Goal: Communication & Community: Answer question/provide support

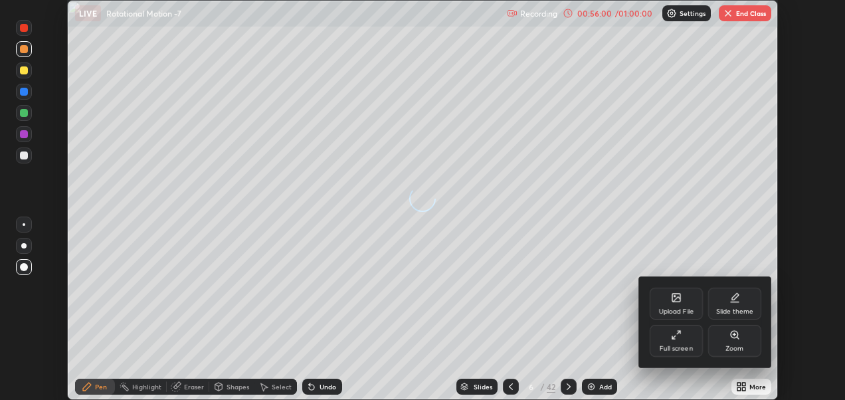
click at [683, 342] on div "Full screen" at bounding box center [676, 341] width 53 height 32
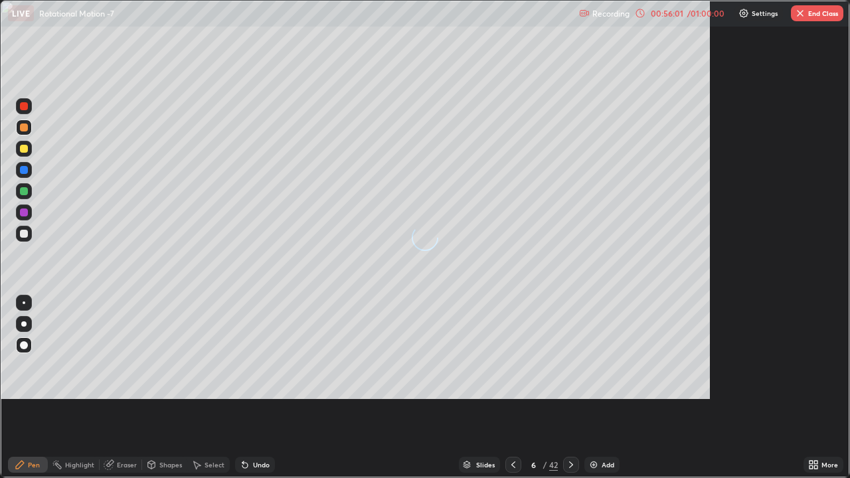
scroll to position [478, 850]
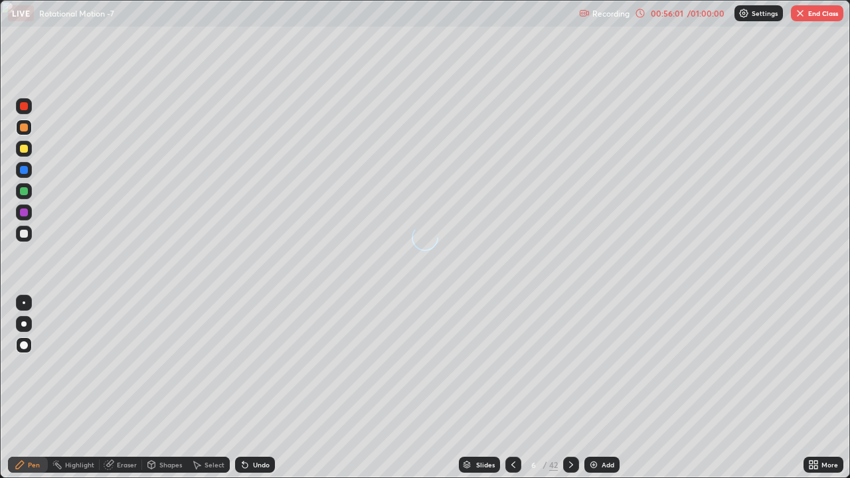
click at [806, 13] on button "End Class" at bounding box center [817, 13] width 52 height 16
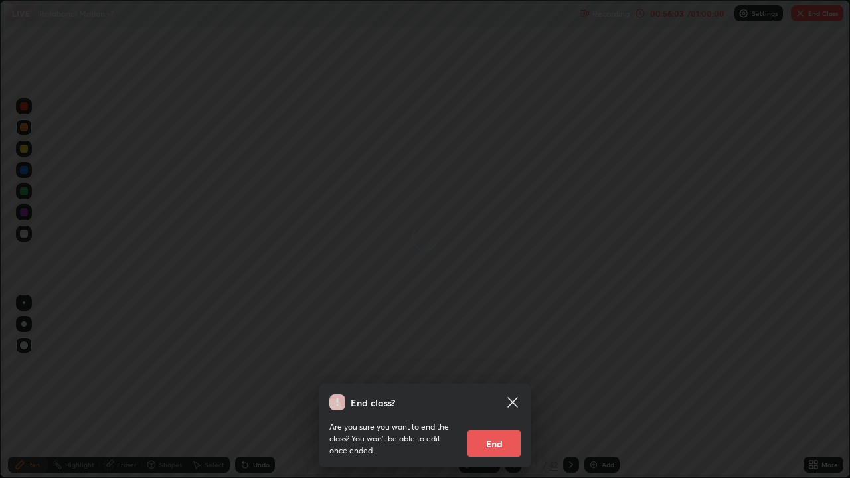
click at [490, 399] on button "End" at bounding box center [494, 444] width 53 height 27
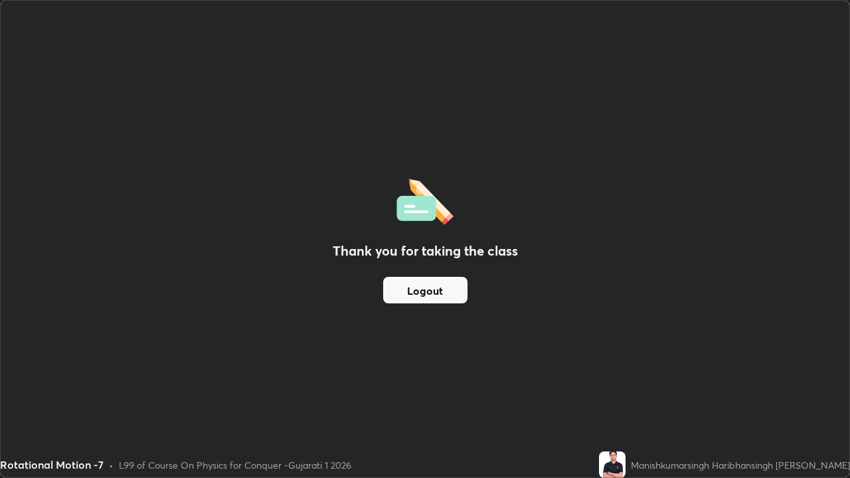
click at [435, 290] on button "Logout" at bounding box center [425, 290] width 84 height 27
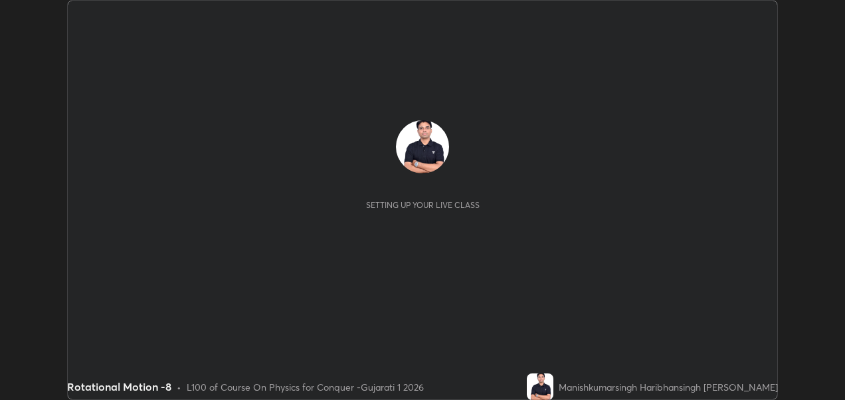
scroll to position [400, 844]
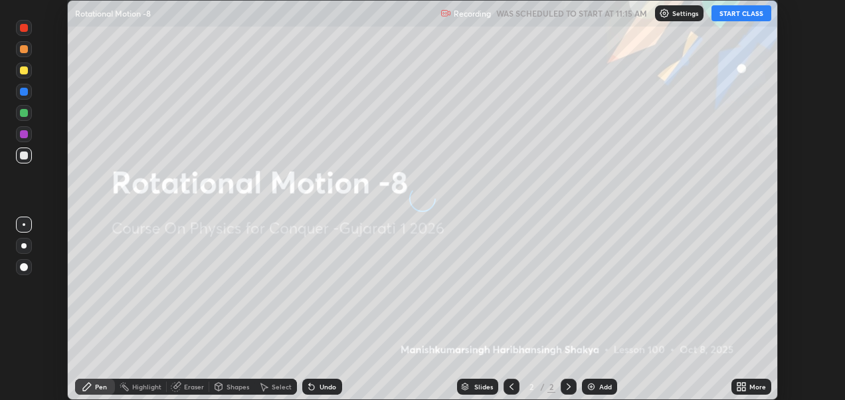
click at [743, 11] on button "START CLASS" at bounding box center [742, 13] width 60 height 16
click at [741, 385] on icon at bounding box center [741, 386] width 11 height 11
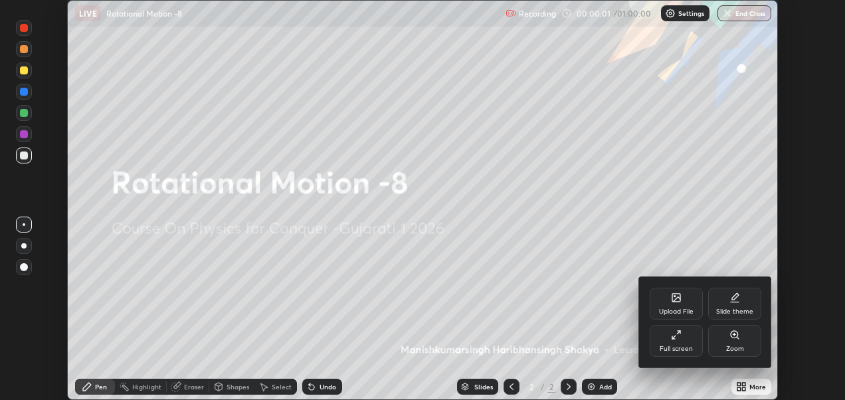
click at [685, 296] on div "Upload File" at bounding box center [676, 304] width 53 height 32
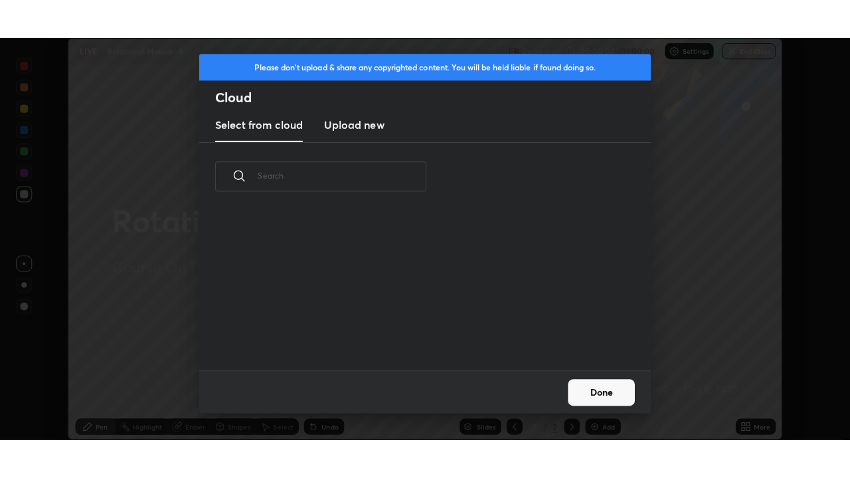
scroll to position [159, 427]
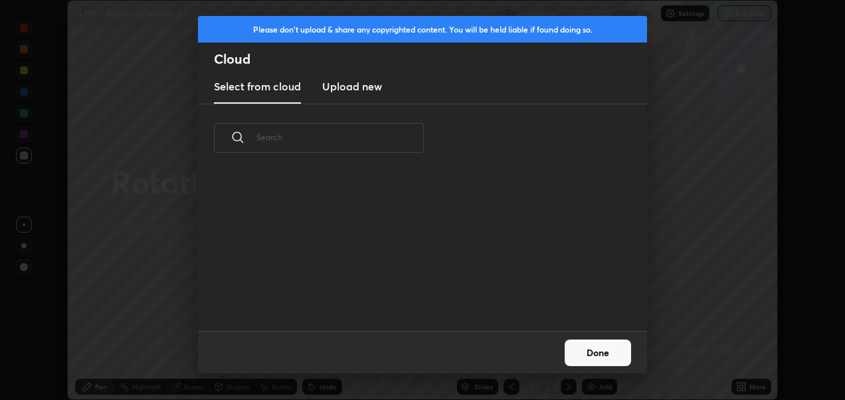
click at [372, 84] on h3 "Upload new" at bounding box center [352, 86] width 60 height 16
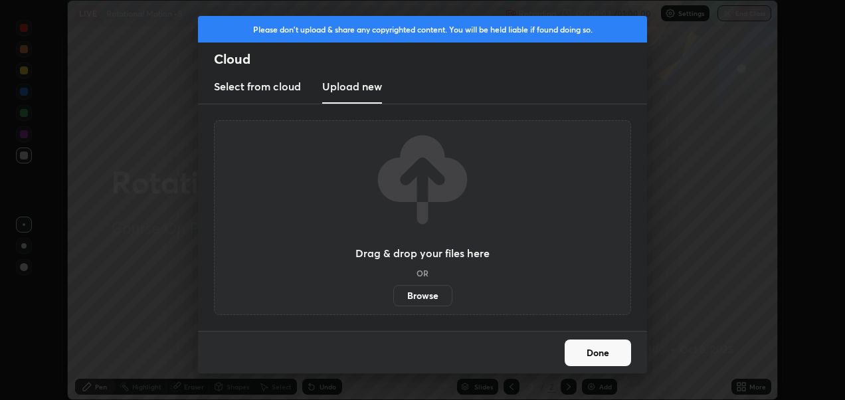
click at [419, 298] on label "Browse" at bounding box center [422, 295] width 59 height 21
click at [393, 298] on input "Browse" at bounding box center [393, 295] width 0 height 21
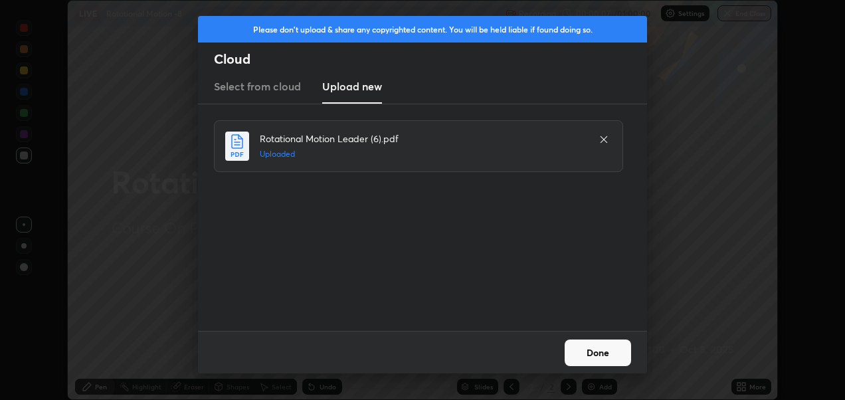
click at [599, 353] on button "Done" at bounding box center [598, 353] width 66 height 27
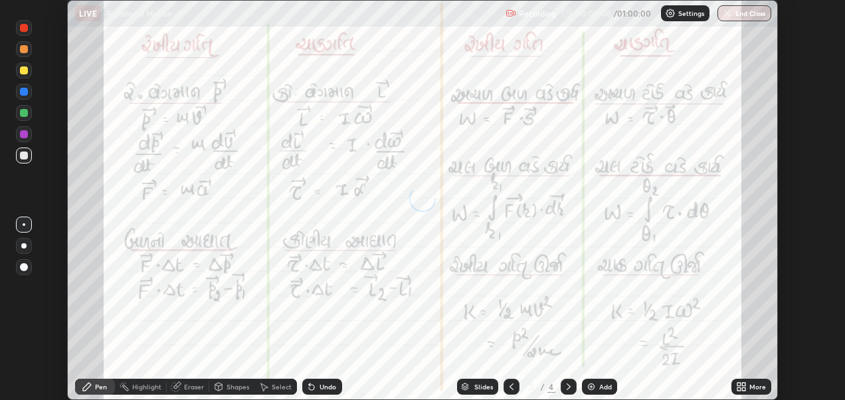
click at [739, 389] on icon at bounding box center [738, 388] width 3 height 3
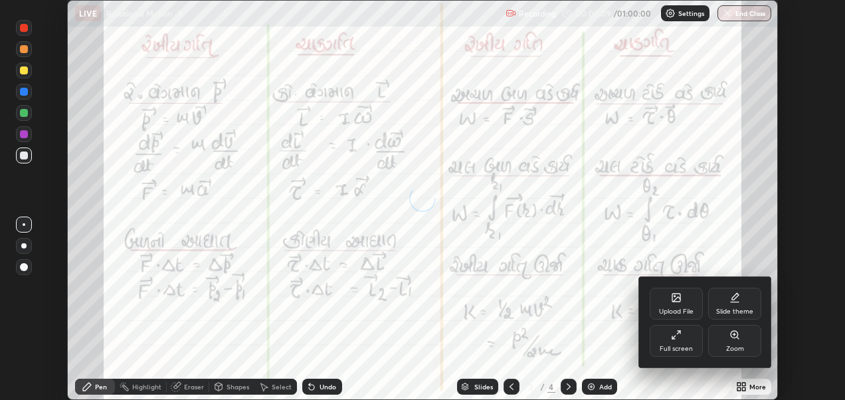
click at [672, 336] on icon at bounding box center [676, 335] width 11 height 11
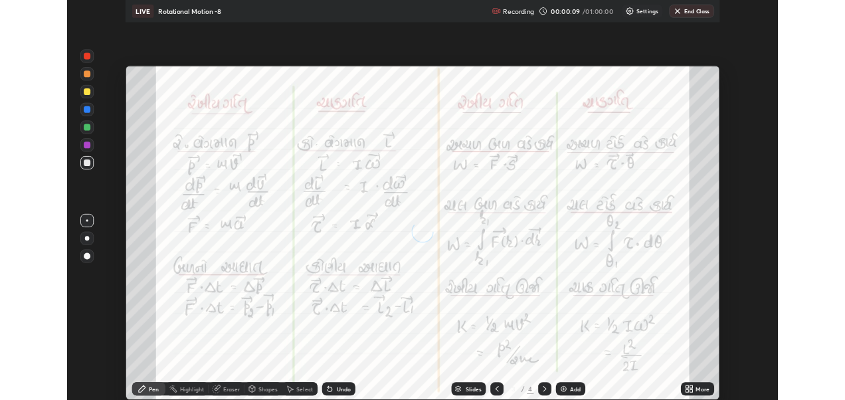
scroll to position [478, 850]
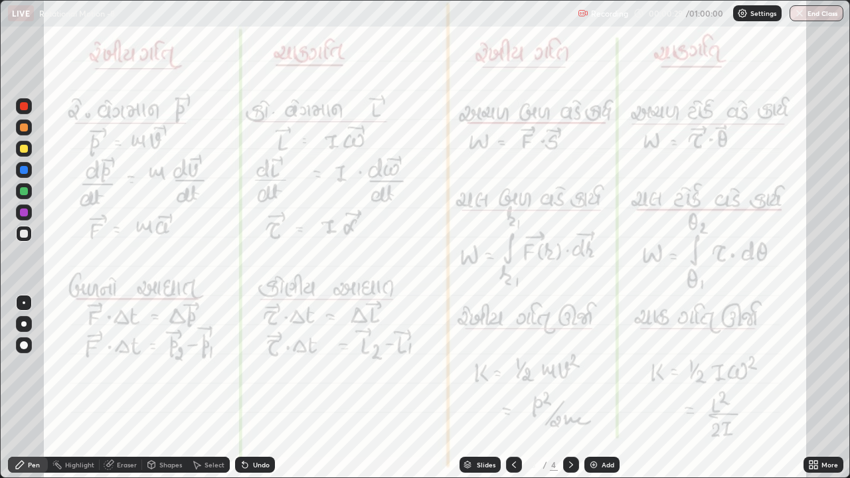
click at [25, 348] on div at bounding box center [24, 345] width 8 height 8
click at [24, 128] on div at bounding box center [24, 128] width 8 height 8
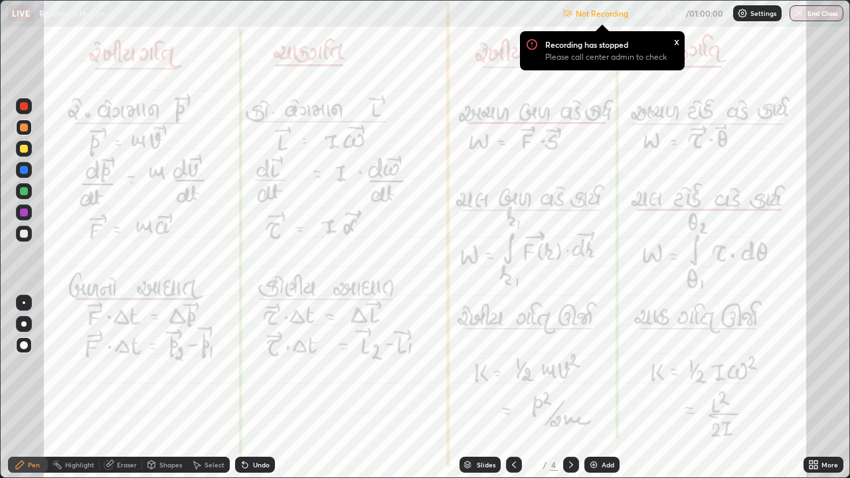
click at [756, 13] on p "Settings" at bounding box center [764, 13] width 26 height 7
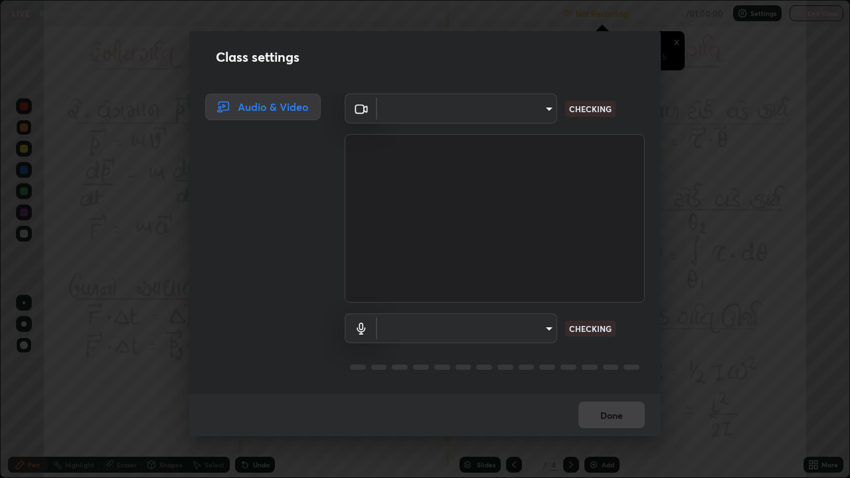
type input "2d2e2489656aed81fa1717d56b5087f64160cedd5dfe9d71df32aea02503d73d"
type input "communications"
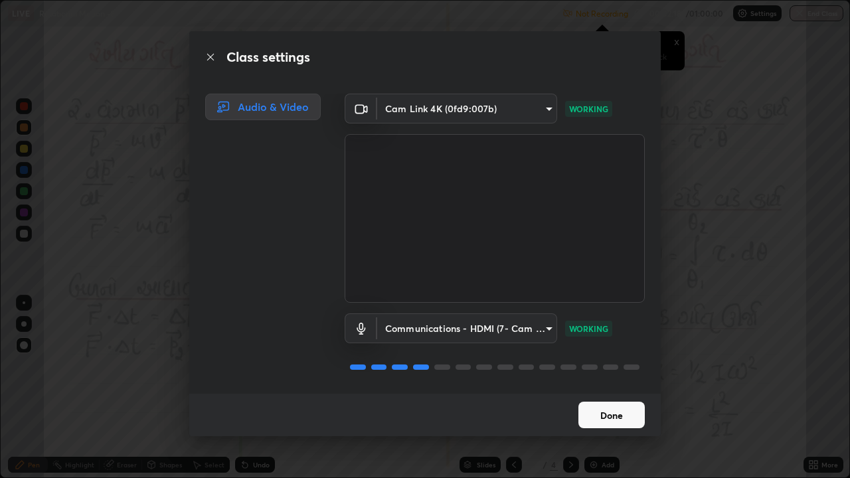
click at [613, 399] on button "Done" at bounding box center [612, 415] width 66 height 27
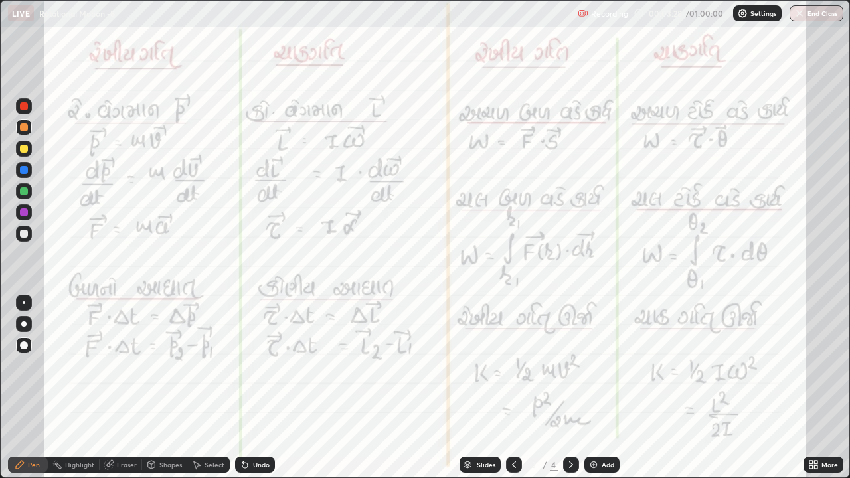
click at [819, 399] on icon at bounding box center [814, 465] width 11 height 11
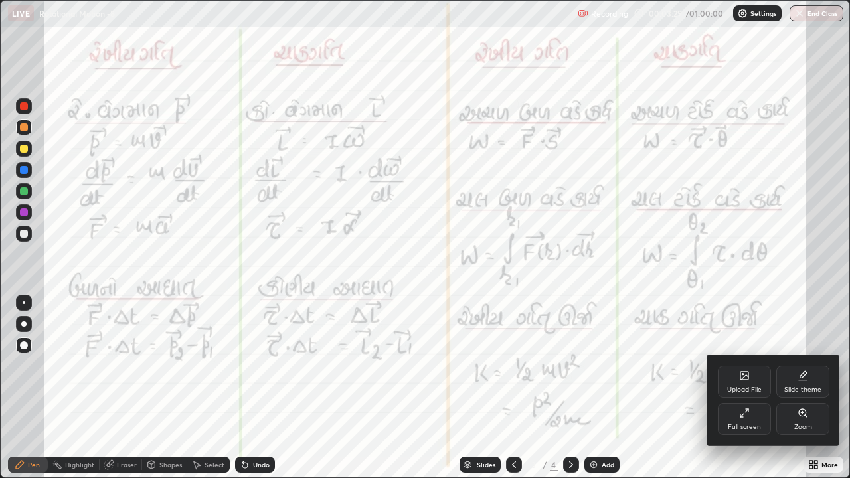
click at [805, 383] on div "Slide theme" at bounding box center [803, 382] width 53 height 32
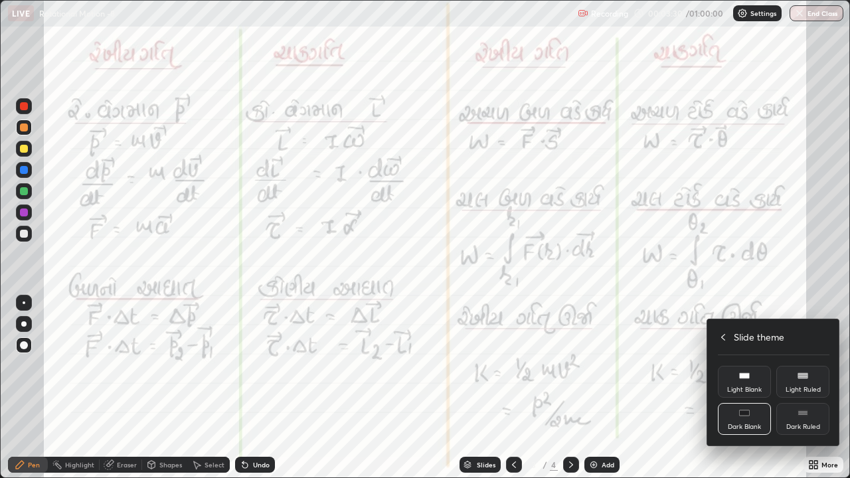
click at [805, 399] on icon at bounding box center [803, 413] width 11 height 11
click at [724, 337] on icon at bounding box center [723, 337] width 11 height 11
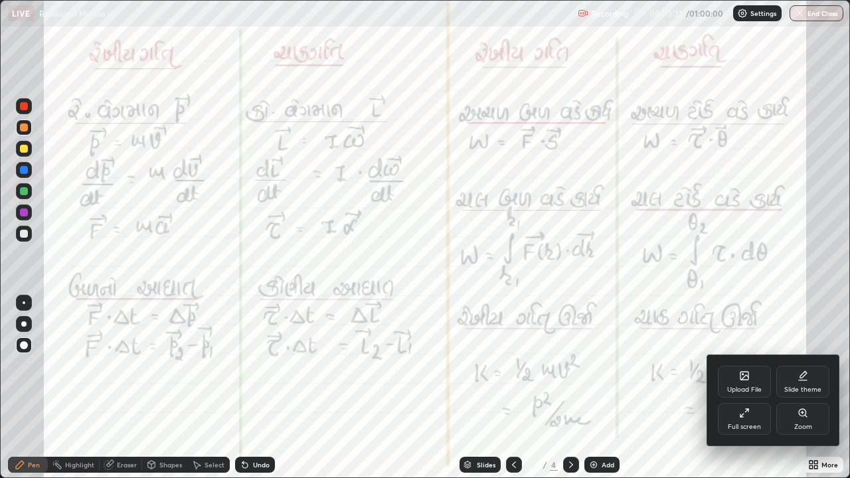
click at [690, 399] on div at bounding box center [425, 239] width 850 height 478
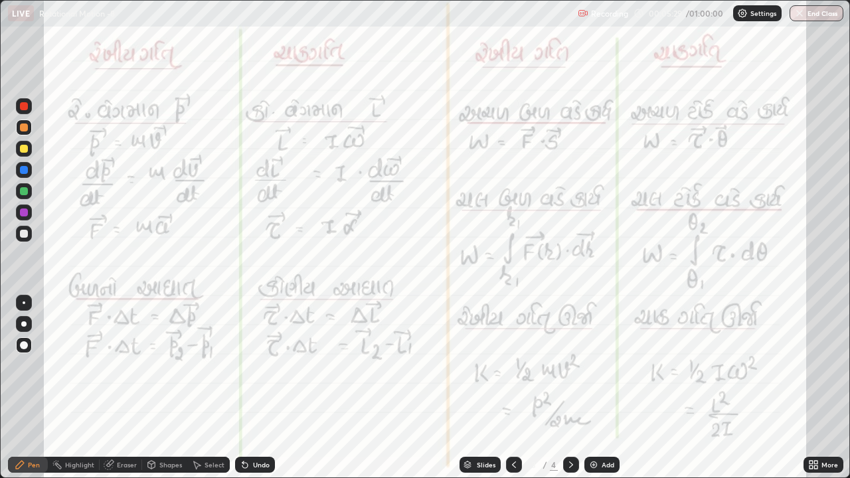
click at [569, 399] on div at bounding box center [571, 465] width 16 height 16
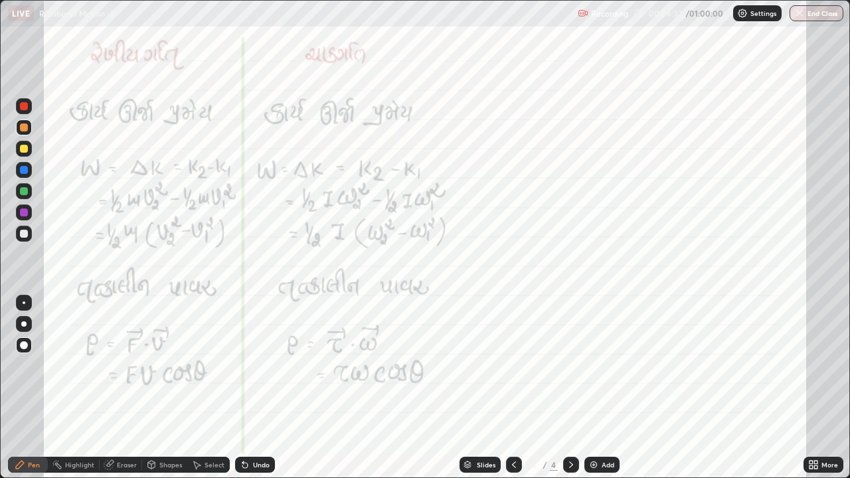
click at [569, 399] on icon at bounding box center [571, 465] width 4 height 7
click at [570, 399] on icon at bounding box center [571, 465] width 11 height 11
click at [569, 399] on icon at bounding box center [571, 465] width 4 height 7
click at [604, 399] on div "Add" at bounding box center [608, 465] width 13 height 7
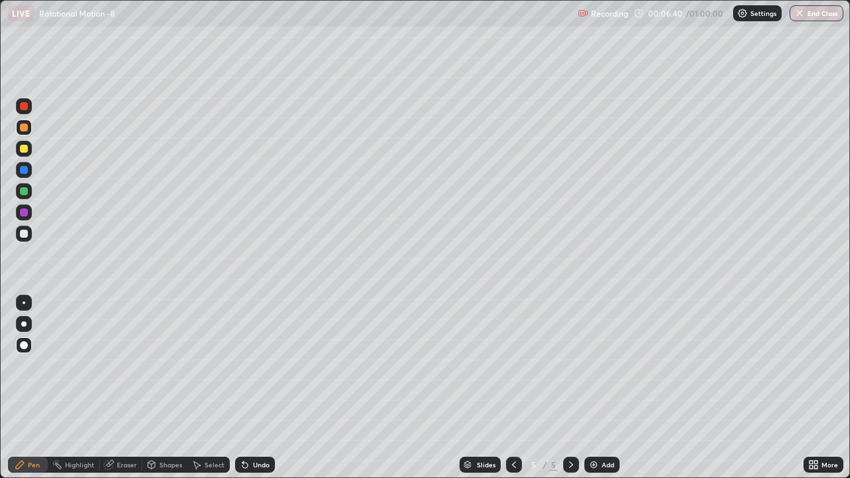
click at [25, 126] on div at bounding box center [24, 128] width 8 height 8
click at [24, 151] on div at bounding box center [24, 149] width 8 height 8
click at [122, 399] on div "Eraser" at bounding box center [127, 465] width 20 height 7
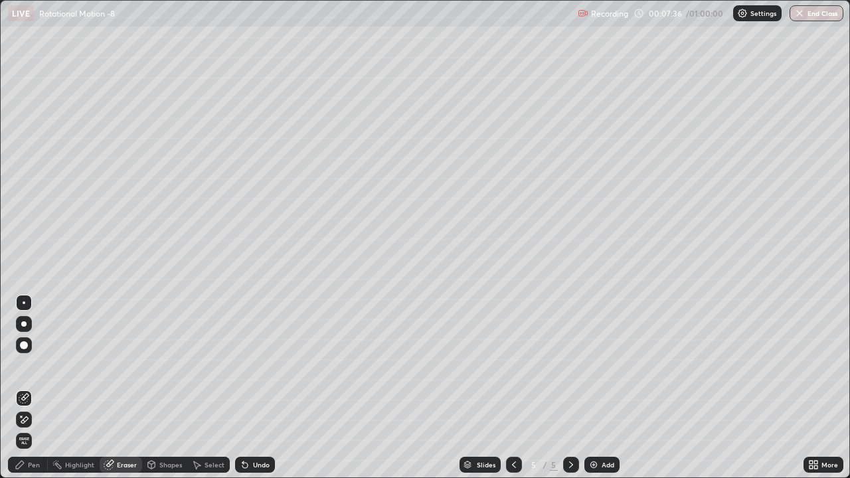
click at [27, 399] on icon at bounding box center [24, 420] width 11 height 11
click at [31, 399] on div "Pen" at bounding box center [34, 465] width 12 height 7
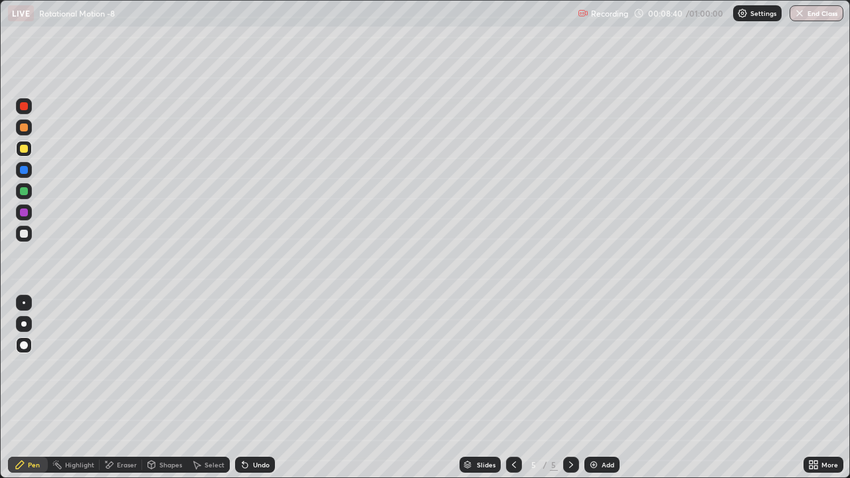
click at [250, 399] on div "Undo" at bounding box center [255, 465] width 40 height 16
click at [24, 131] on div at bounding box center [24, 128] width 8 height 8
click at [21, 237] on div at bounding box center [24, 234] width 8 height 8
click at [120, 399] on div "Eraser" at bounding box center [127, 465] width 20 height 7
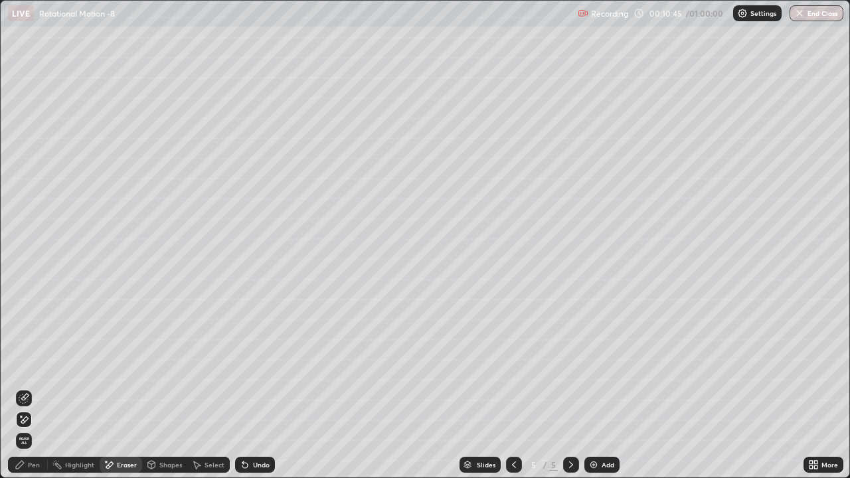
click at [33, 399] on div "Pen" at bounding box center [34, 465] width 12 height 7
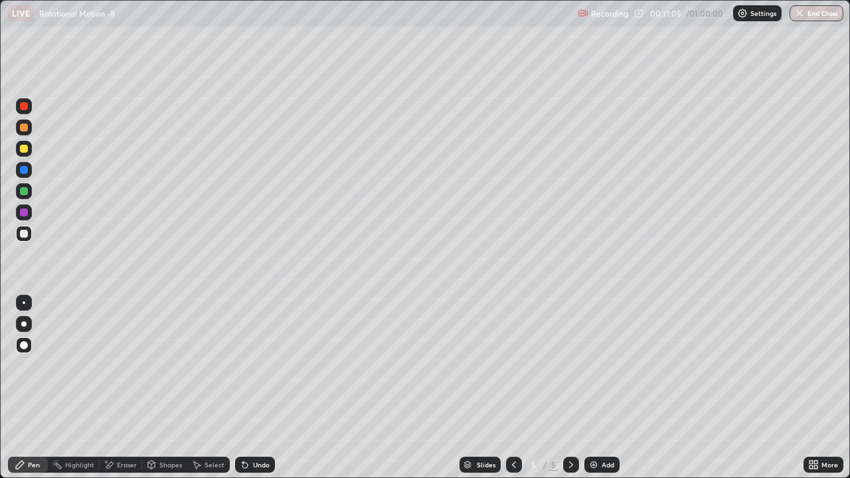
click at [243, 399] on icon at bounding box center [243, 462] width 1 height 1
click at [23, 147] on div at bounding box center [24, 149] width 8 height 8
click at [605, 399] on div "Add" at bounding box center [608, 465] width 13 height 7
click at [24, 129] on div at bounding box center [24, 128] width 8 height 8
click at [26, 147] on div at bounding box center [24, 149] width 8 height 8
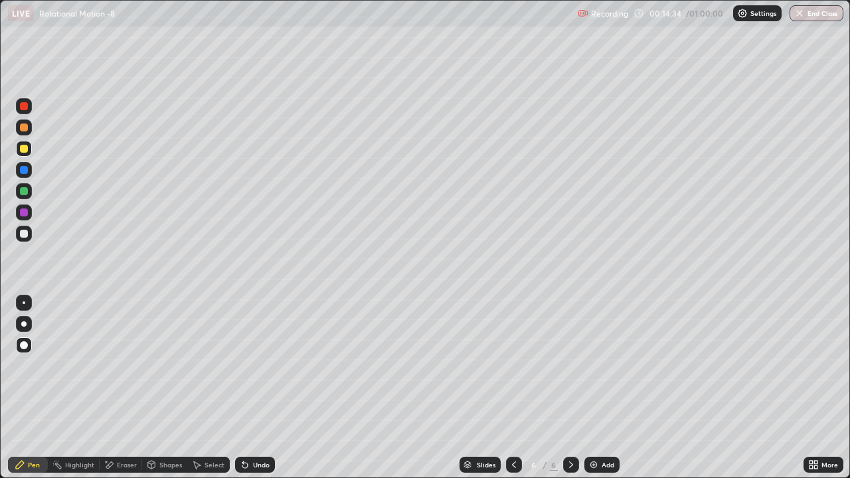
click at [253, 399] on div "Undo" at bounding box center [261, 465] width 17 height 7
click at [20, 128] on div at bounding box center [24, 128] width 8 height 8
click at [22, 148] on div at bounding box center [24, 149] width 8 height 8
click at [596, 399] on img at bounding box center [594, 465] width 11 height 11
click at [22, 131] on div at bounding box center [24, 128] width 8 height 8
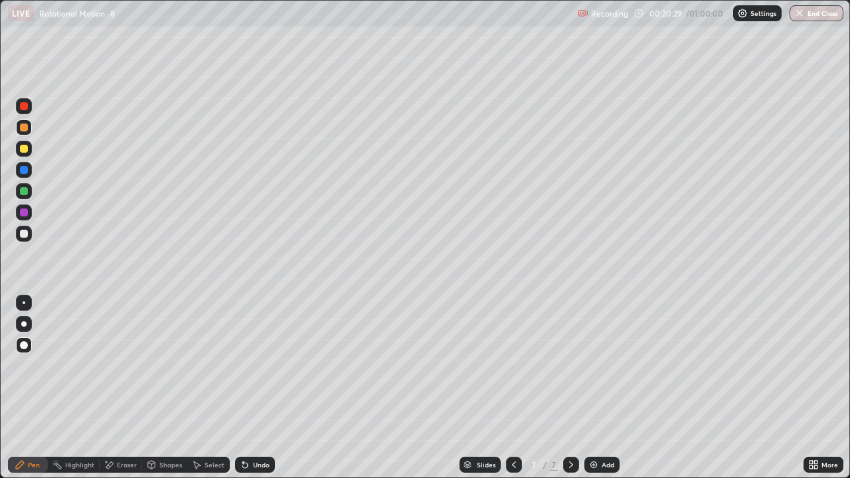
click at [29, 149] on div at bounding box center [24, 149] width 16 height 16
click at [25, 237] on div at bounding box center [24, 234] width 8 height 8
click at [24, 128] on div at bounding box center [24, 128] width 8 height 8
click at [250, 399] on div "Undo" at bounding box center [255, 465] width 40 height 16
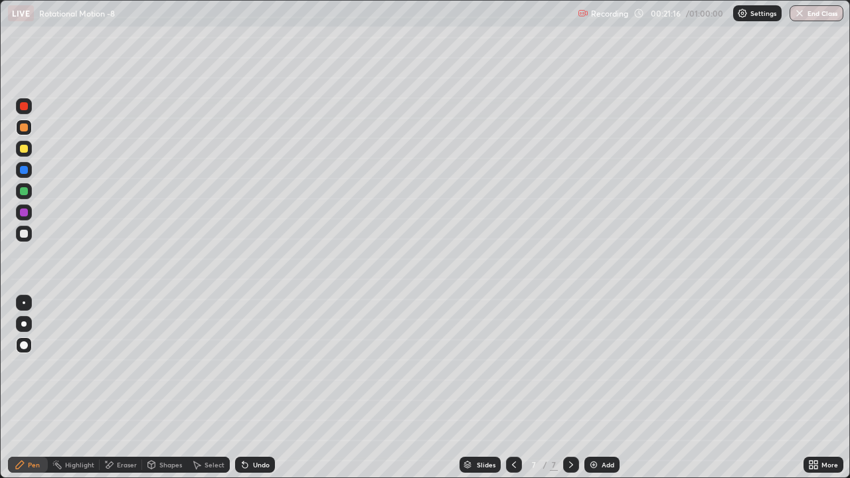
click at [253, 399] on div "Undo" at bounding box center [261, 465] width 17 height 7
click at [262, 399] on div "Undo" at bounding box center [261, 465] width 17 height 7
click at [253, 399] on div "Undo" at bounding box center [261, 465] width 17 height 7
click at [256, 399] on div "Undo" at bounding box center [261, 465] width 17 height 7
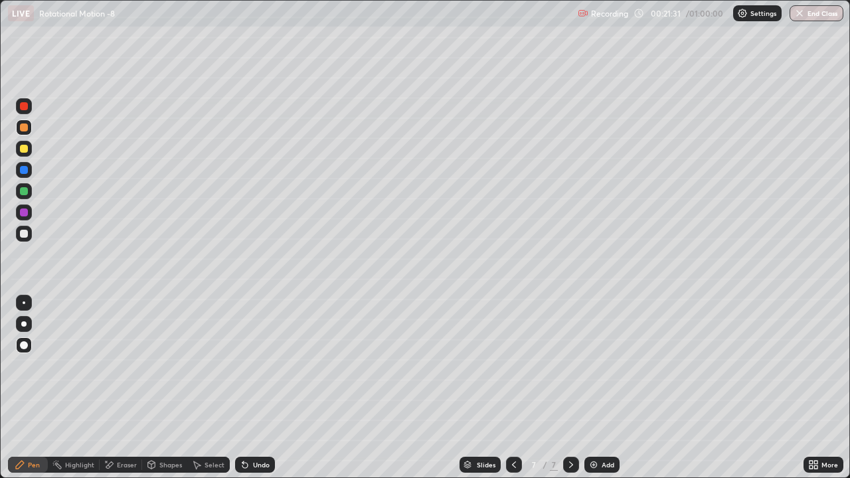
click at [258, 399] on div "Undo" at bounding box center [261, 465] width 17 height 7
click at [606, 399] on div "Add" at bounding box center [602, 465] width 35 height 16
click at [25, 190] on div at bounding box center [24, 191] width 8 height 8
click at [165, 399] on div "Shapes" at bounding box center [170, 465] width 23 height 7
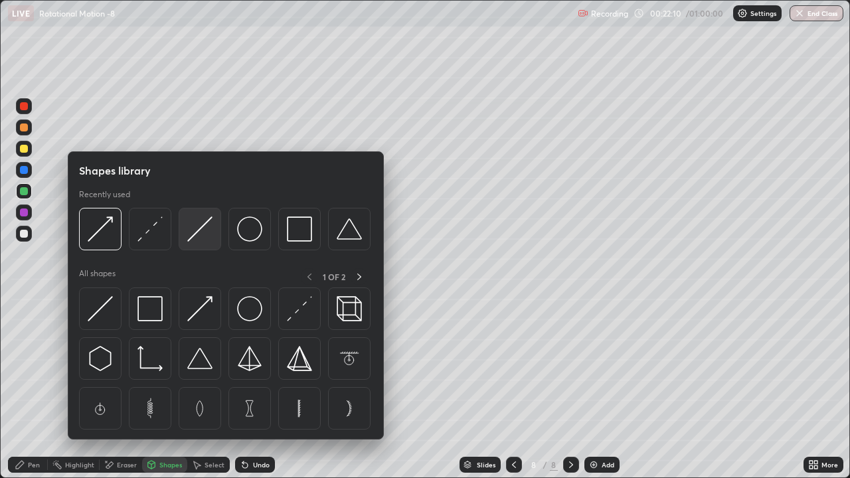
click at [193, 235] on img at bounding box center [199, 229] width 25 height 25
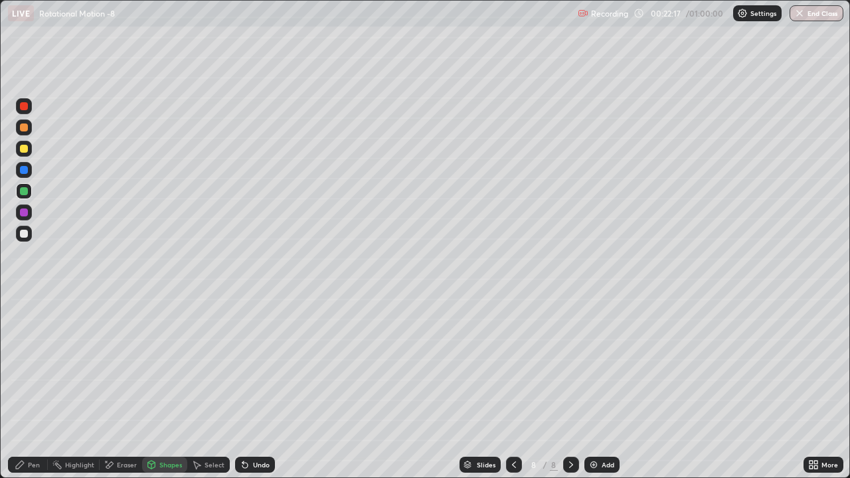
click at [157, 399] on div "Shapes" at bounding box center [164, 465] width 45 height 16
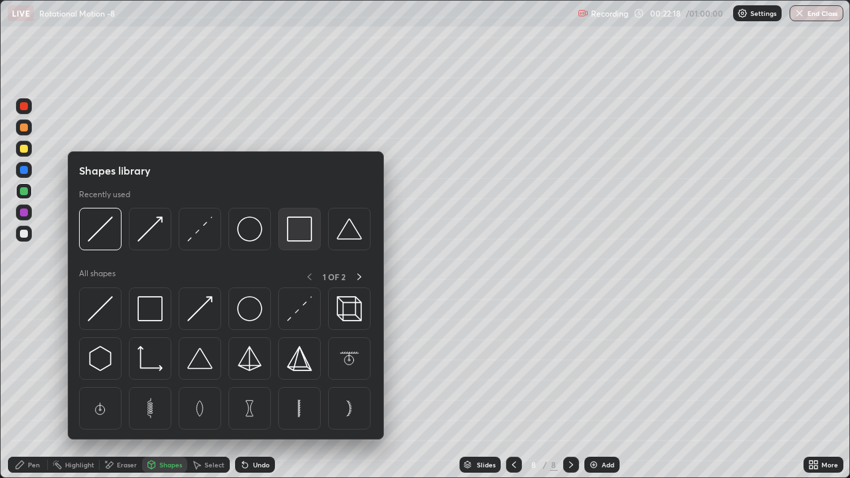
click at [294, 232] on img at bounding box center [299, 229] width 25 height 25
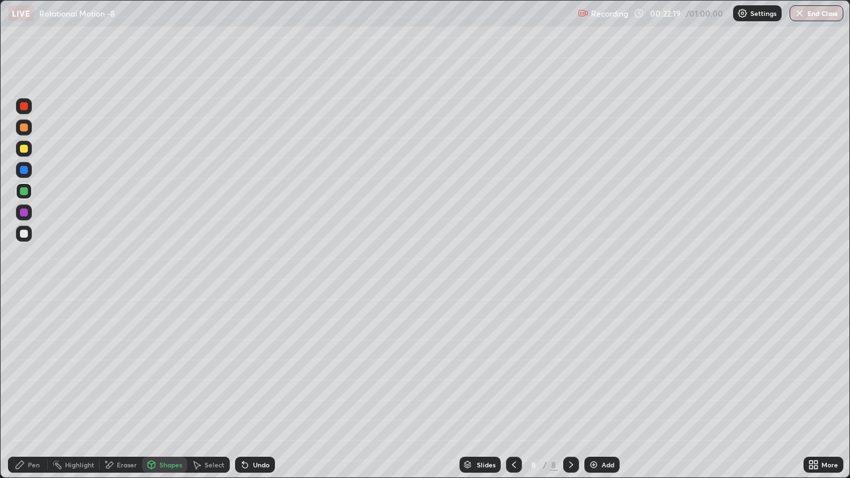
click at [24, 149] on div at bounding box center [24, 149] width 8 height 8
click at [33, 399] on div "Pen" at bounding box center [34, 465] width 12 height 7
click at [24, 130] on div at bounding box center [24, 128] width 8 height 8
click at [159, 399] on div "Shapes" at bounding box center [170, 465] width 23 height 7
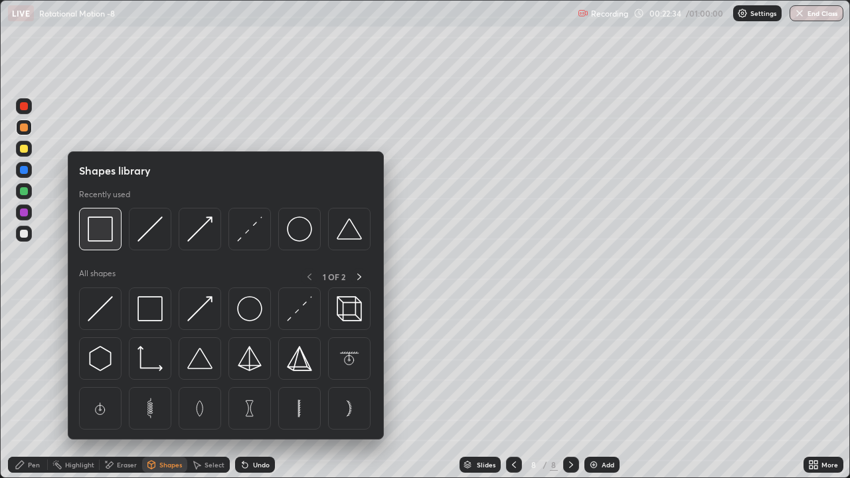
click at [104, 238] on img at bounding box center [100, 229] width 25 height 25
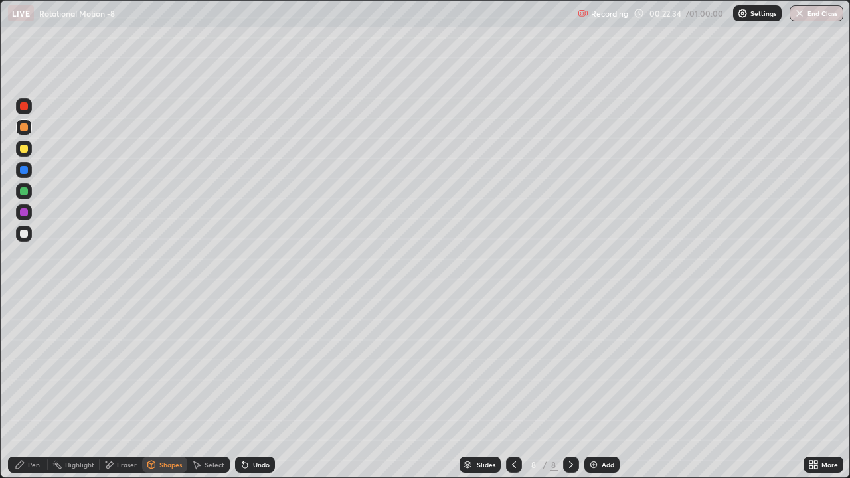
click at [23, 154] on div at bounding box center [24, 149] width 16 height 16
click at [35, 399] on div "Pen" at bounding box center [34, 465] width 12 height 7
click at [21, 233] on div at bounding box center [24, 234] width 8 height 8
click at [24, 127] on div at bounding box center [24, 128] width 8 height 8
click at [126, 399] on div "Eraser" at bounding box center [127, 465] width 20 height 7
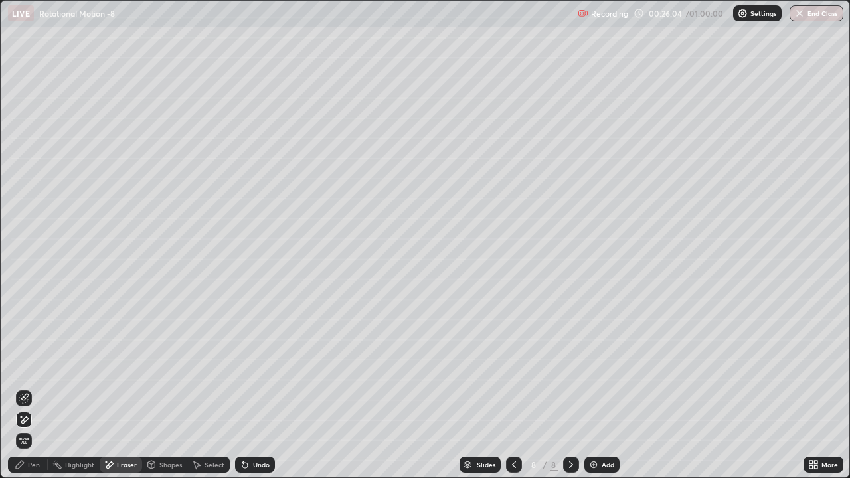
click at [34, 399] on div "Pen" at bounding box center [34, 465] width 12 height 7
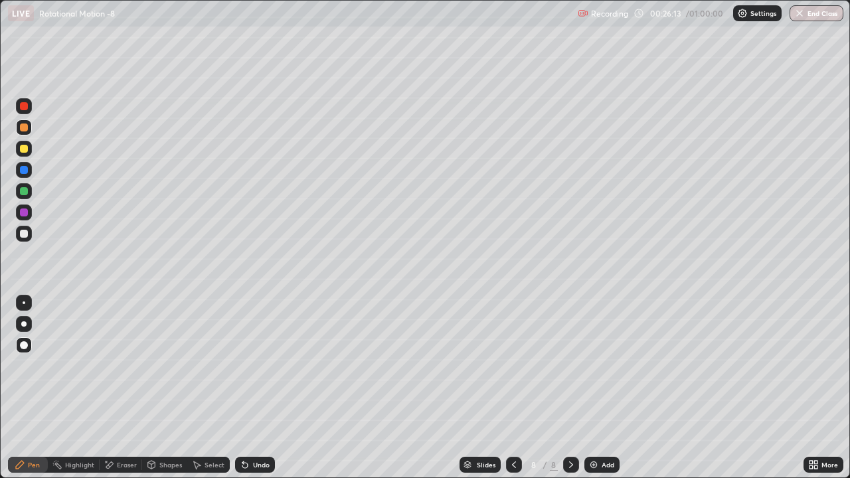
click at [21, 235] on div at bounding box center [24, 234] width 8 height 8
click at [606, 399] on div "Add" at bounding box center [608, 465] width 13 height 7
click at [24, 131] on div at bounding box center [24, 128] width 8 height 8
click at [166, 399] on div "Shapes" at bounding box center [164, 465] width 45 height 16
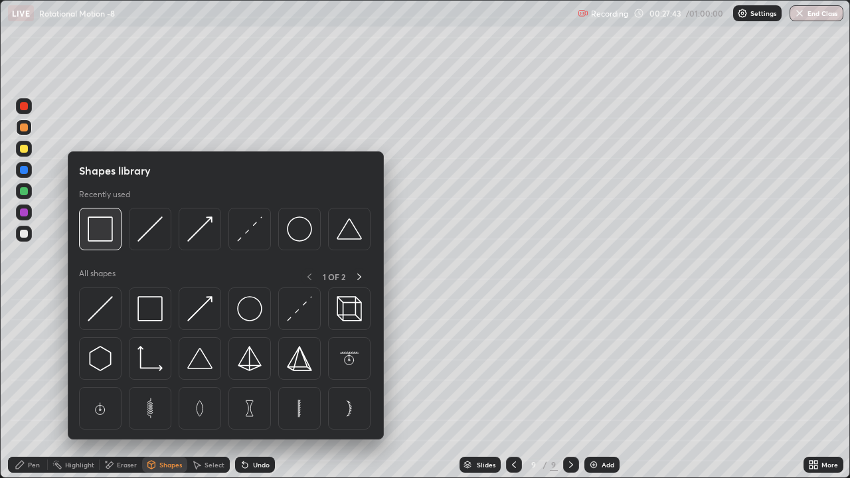
click at [103, 241] on img at bounding box center [100, 229] width 25 height 25
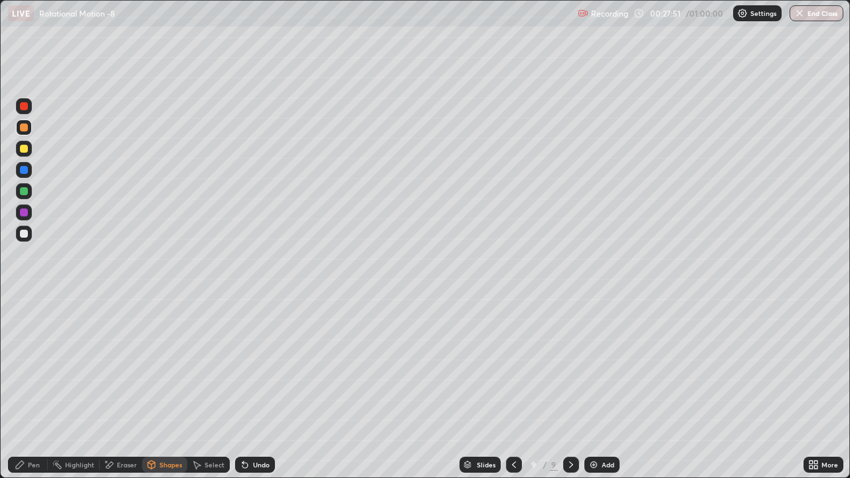
click at [32, 399] on div "Pen" at bounding box center [28, 465] width 40 height 16
click at [24, 150] on div at bounding box center [24, 149] width 8 height 8
click at [261, 399] on div "Undo" at bounding box center [261, 465] width 17 height 7
click at [165, 399] on div "Shapes" at bounding box center [170, 465] width 23 height 7
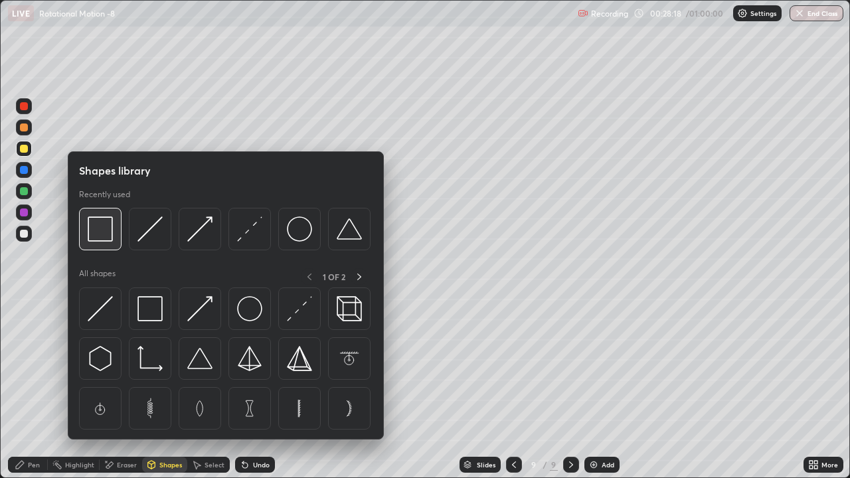
click at [97, 239] on img at bounding box center [100, 229] width 25 height 25
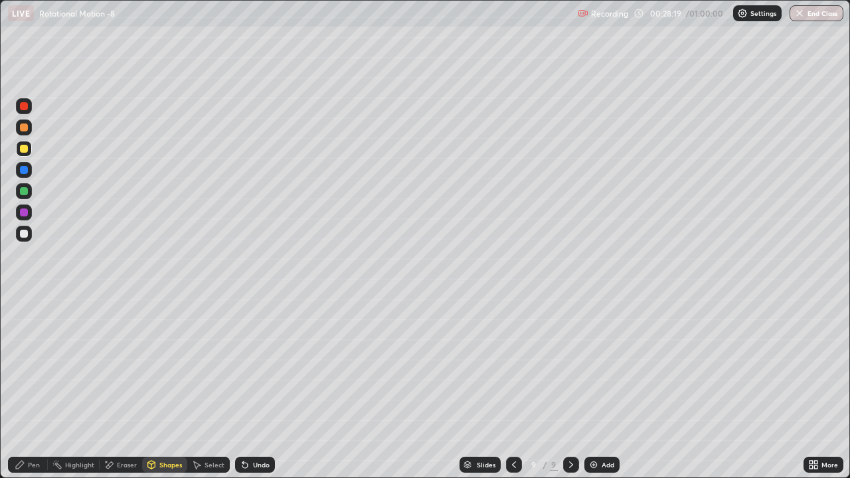
click at [25, 130] on div at bounding box center [24, 128] width 8 height 8
click at [34, 399] on div "Pen" at bounding box center [34, 465] width 12 height 7
click at [31, 237] on div at bounding box center [24, 234] width 16 height 16
click at [24, 147] on div at bounding box center [24, 149] width 8 height 8
click at [245, 399] on icon at bounding box center [245, 465] width 5 height 5
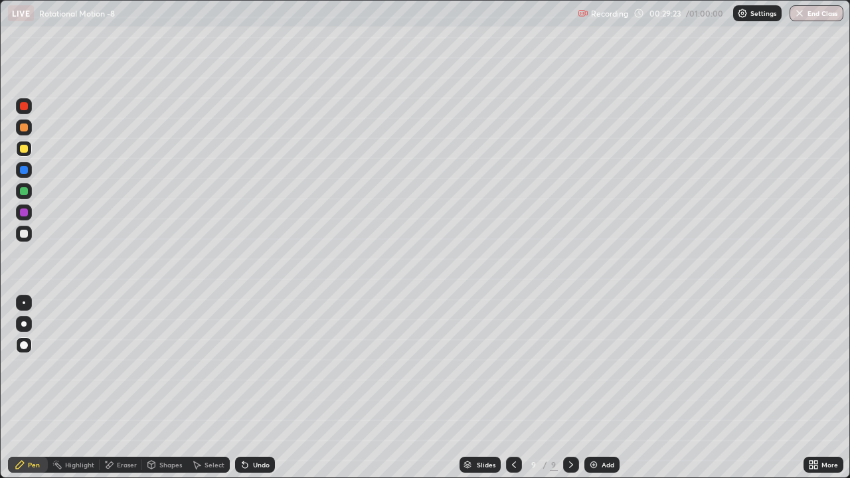
click at [24, 235] on div at bounding box center [24, 234] width 8 height 8
click at [24, 130] on div at bounding box center [24, 128] width 8 height 8
click at [259, 399] on div "Undo" at bounding box center [261, 465] width 17 height 7
click at [255, 399] on div "Undo" at bounding box center [261, 465] width 17 height 7
click at [257, 399] on div "Undo" at bounding box center [261, 465] width 17 height 7
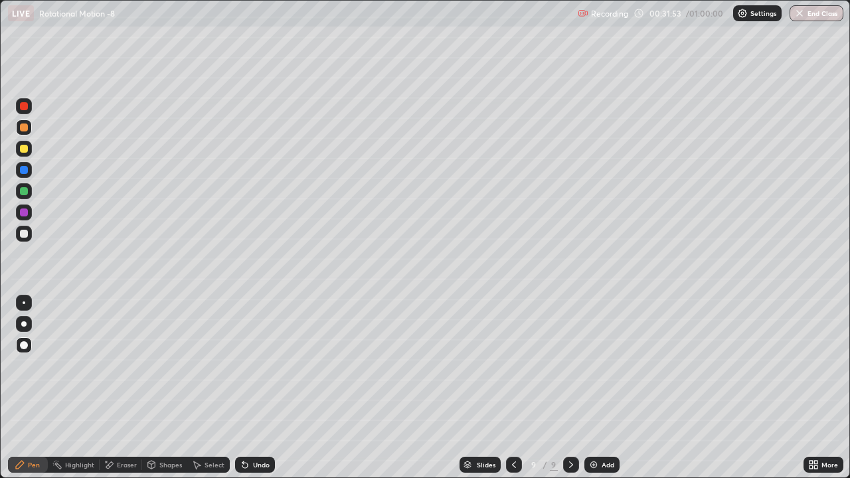
click at [280, 399] on div "Slides 9 / 9 Add" at bounding box center [539, 465] width 529 height 27
click at [23, 148] on div at bounding box center [24, 149] width 8 height 8
click at [21, 130] on div at bounding box center [24, 128] width 8 height 8
click at [165, 399] on div "Shapes" at bounding box center [170, 465] width 23 height 7
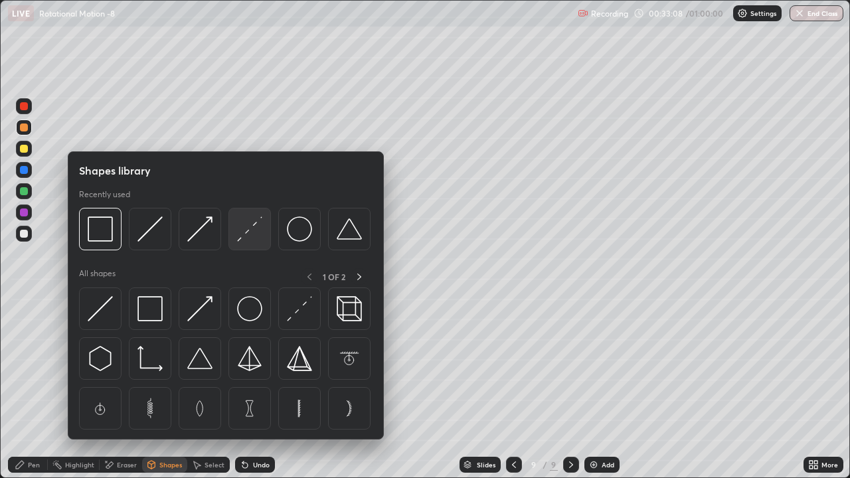
click at [250, 231] on img at bounding box center [249, 229] width 25 height 25
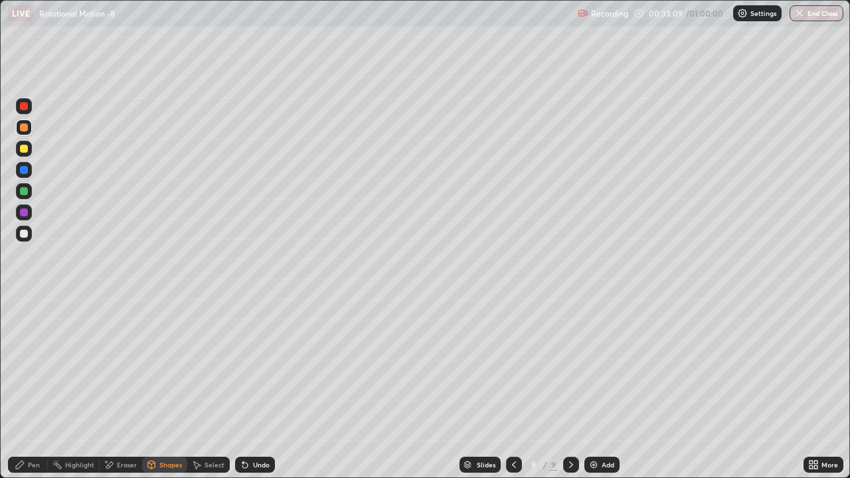
click at [27, 234] on div at bounding box center [24, 234] width 8 height 8
click at [25, 172] on div at bounding box center [24, 170] width 8 height 8
click at [0, 399] on div "Pen Highlight Eraser Shapes Select Undo Slides 9 / 9 Add More" at bounding box center [425, 465] width 850 height 27
click at [27, 399] on div "Pen" at bounding box center [28, 465] width 40 height 16
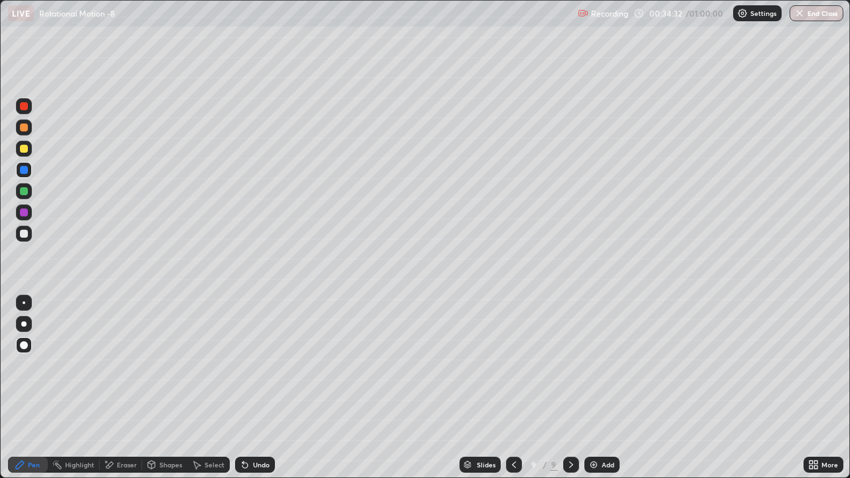
click at [27, 126] on div at bounding box center [24, 128] width 8 height 8
click at [24, 149] on div at bounding box center [24, 149] width 8 height 8
click at [811, 399] on icon at bounding box center [811, 462] width 3 height 3
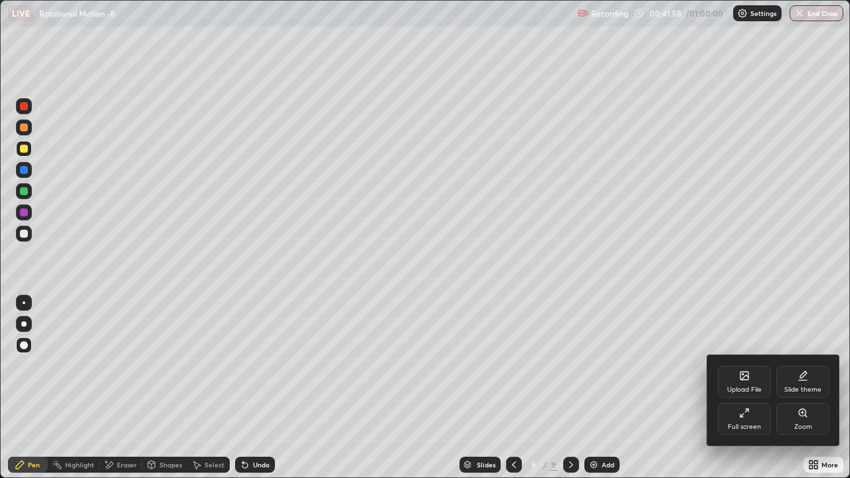
click at [743, 399] on div "Full screen" at bounding box center [744, 419] width 53 height 32
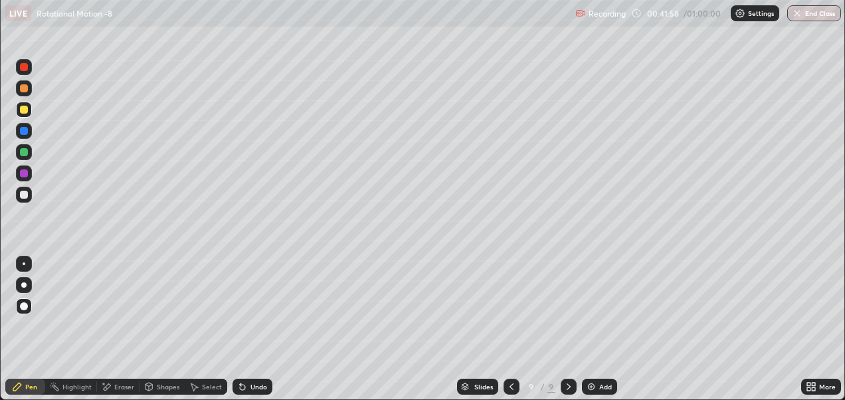
scroll to position [66040, 65594]
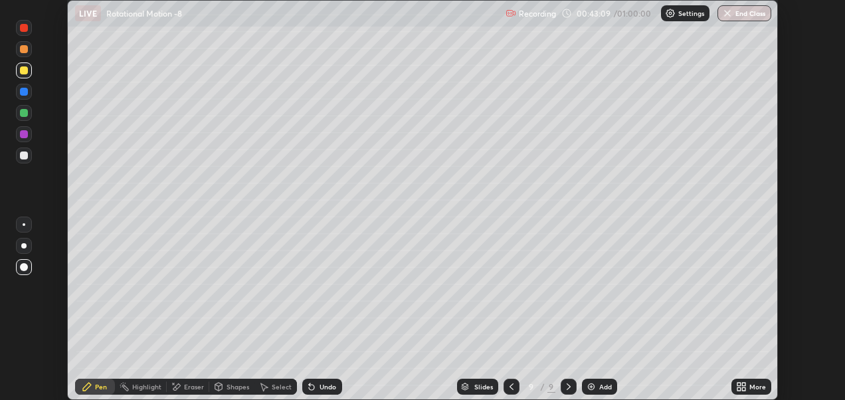
click at [743, 389] on icon at bounding box center [743, 388] width 3 height 3
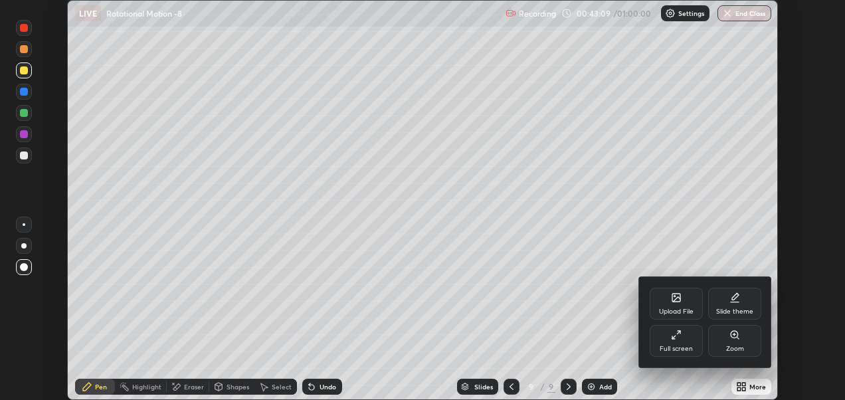
click at [678, 314] on div "Upload File" at bounding box center [676, 311] width 35 height 7
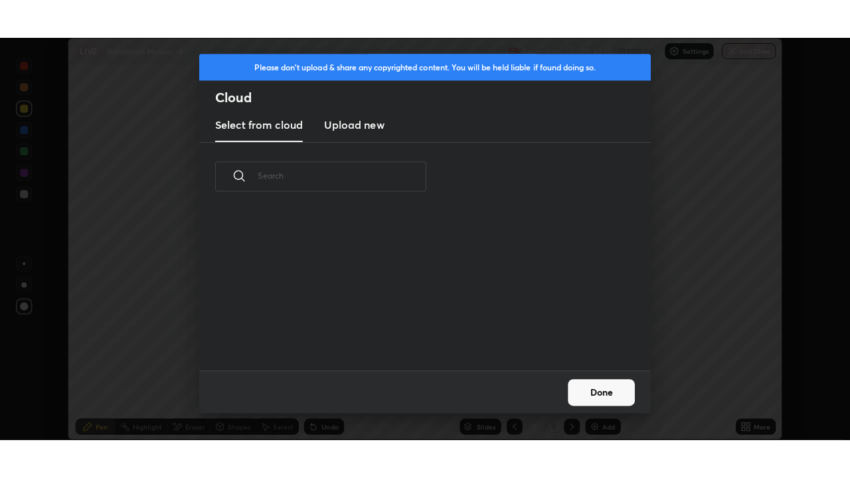
scroll to position [159, 427]
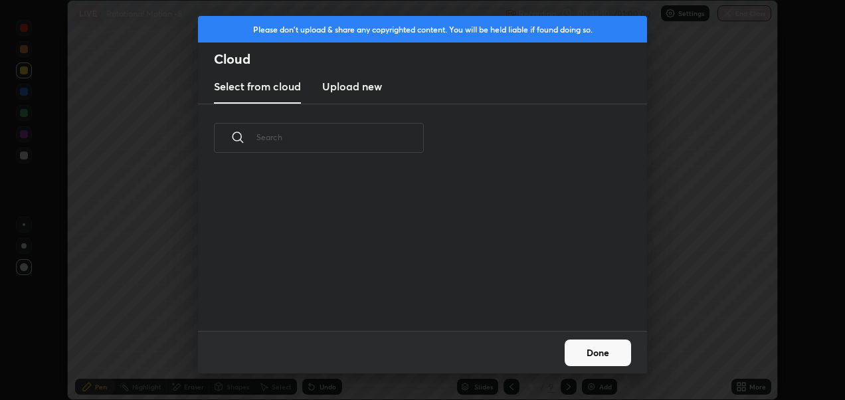
click at [367, 84] on h3 "Upload new" at bounding box center [352, 86] width 60 height 16
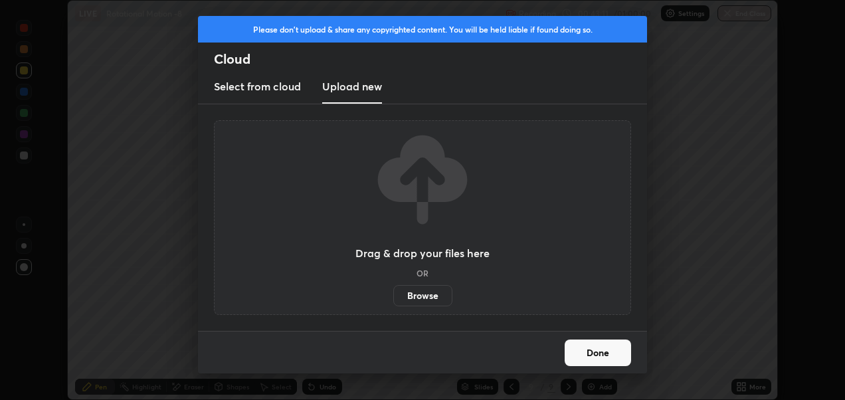
click at [425, 299] on label "Browse" at bounding box center [422, 295] width 59 height 21
click at [393, 299] on input "Browse" at bounding box center [393, 295] width 0 height 21
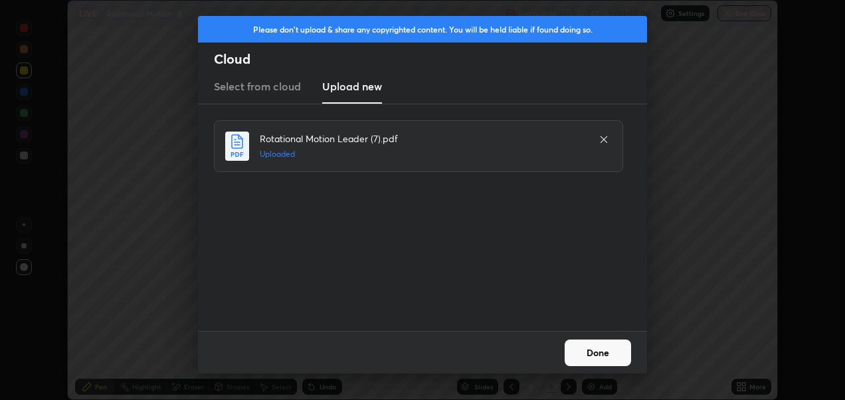
click at [584, 350] on button "Done" at bounding box center [598, 353] width 66 height 27
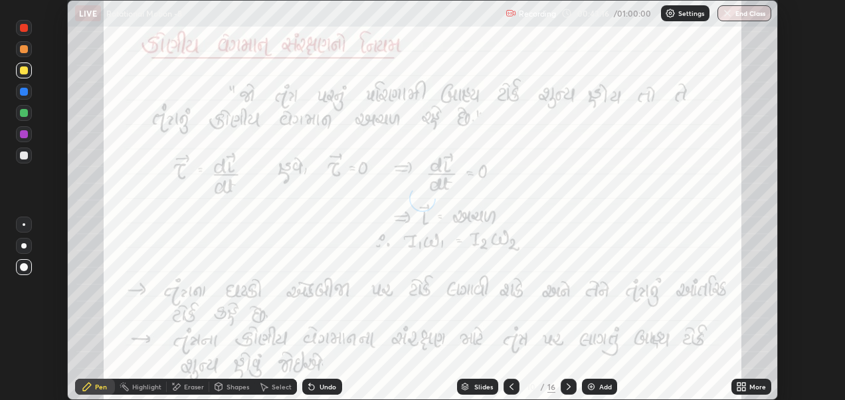
click at [739, 389] on icon at bounding box center [738, 388] width 3 height 3
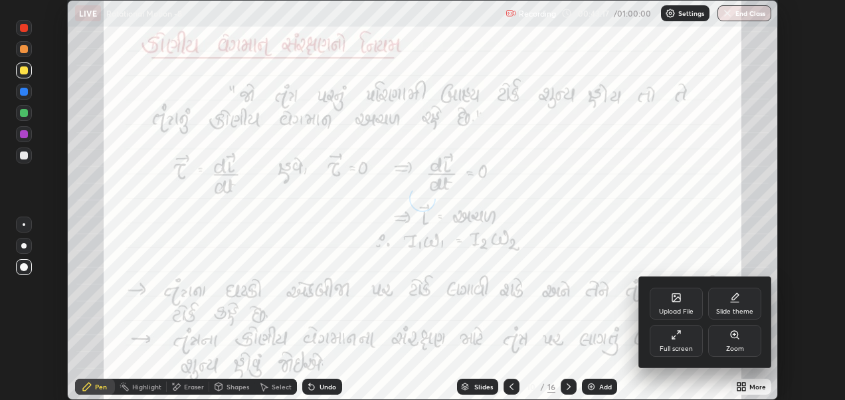
click at [672, 337] on icon at bounding box center [673, 337] width 3 height 3
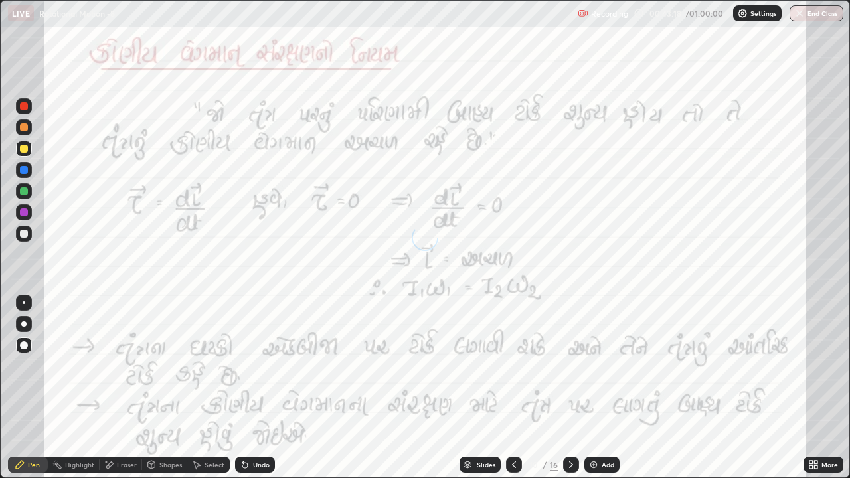
scroll to position [478, 850]
click at [570, 399] on icon at bounding box center [571, 465] width 11 height 11
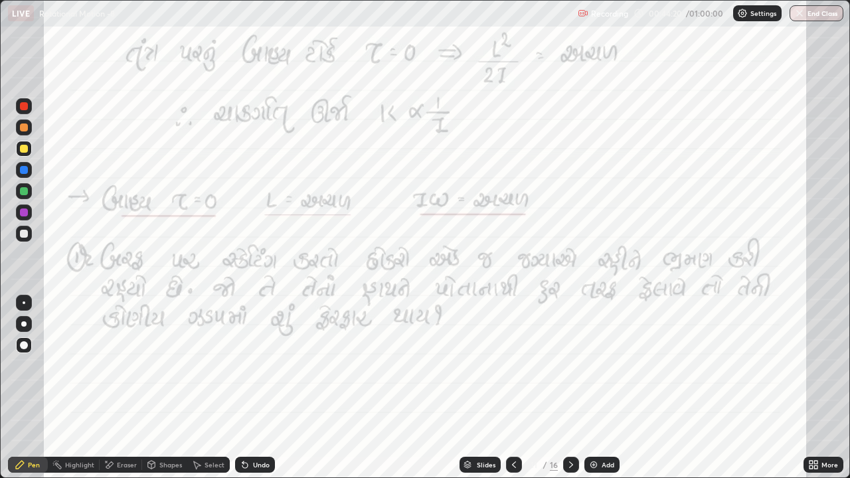
click at [23, 126] on div at bounding box center [24, 128] width 8 height 8
click at [570, 399] on icon at bounding box center [571, 465] width 11 height 11
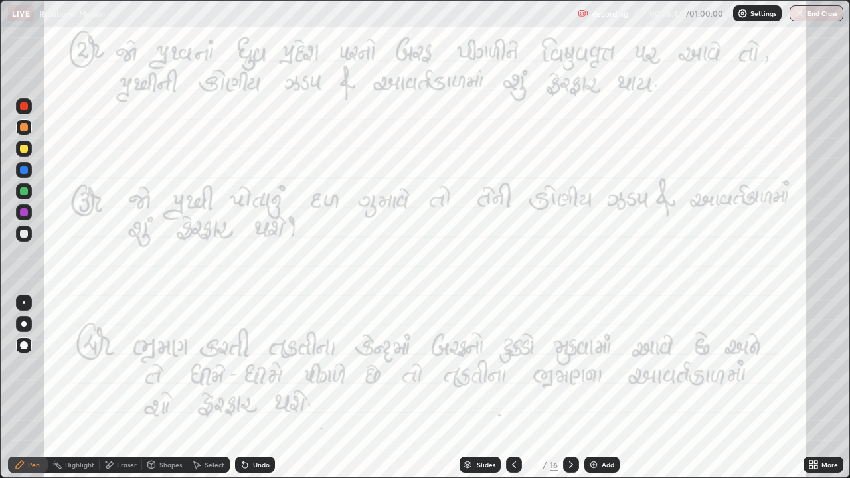
click at [571, 399] on icon at bounding box center [571, 465] width 4 height 7
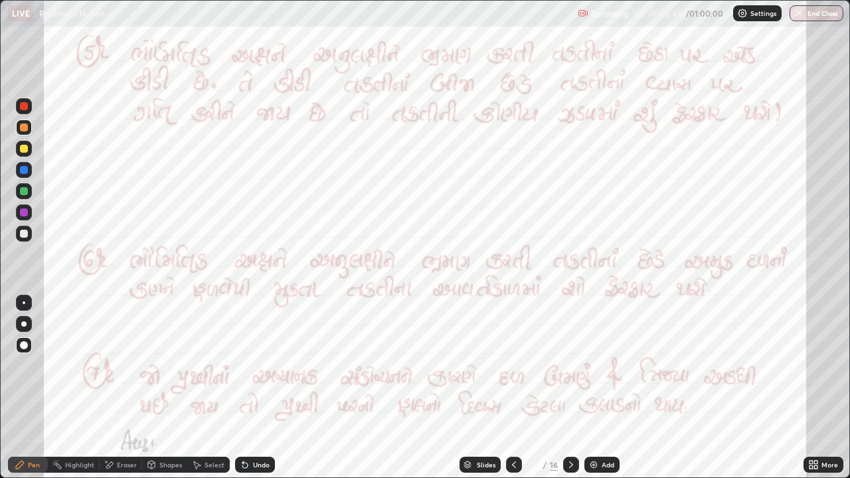
click at [571, 399] on icon at bounding box center [571, 465] width 11 height 11
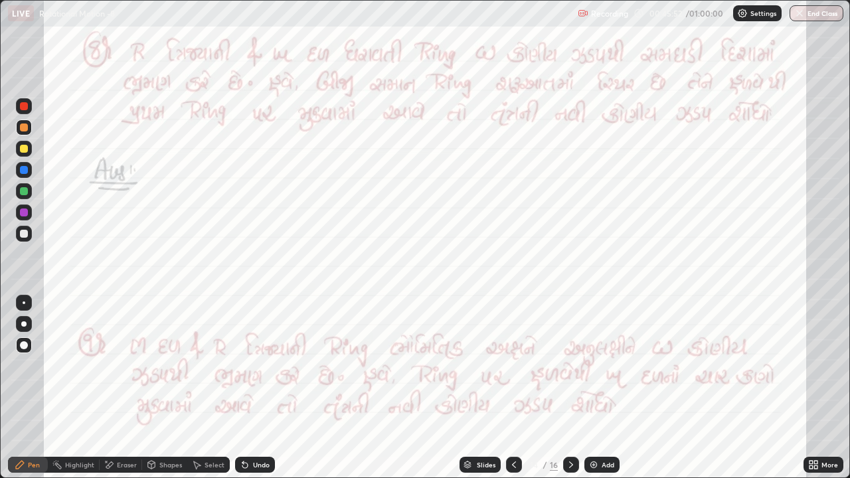
click at [512, 399] on icon at bounding box center [514, 465] width 11 height 11
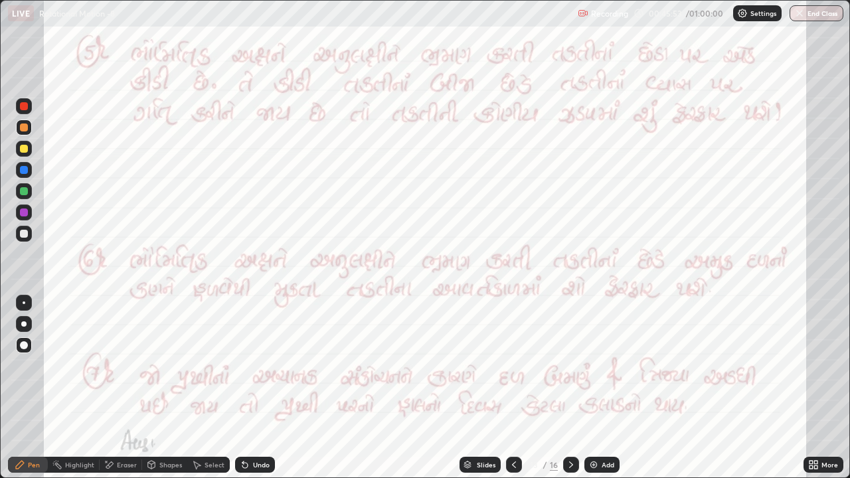
click at [511, 399] on icon at bounding box center [514, 465] width 11 height 11
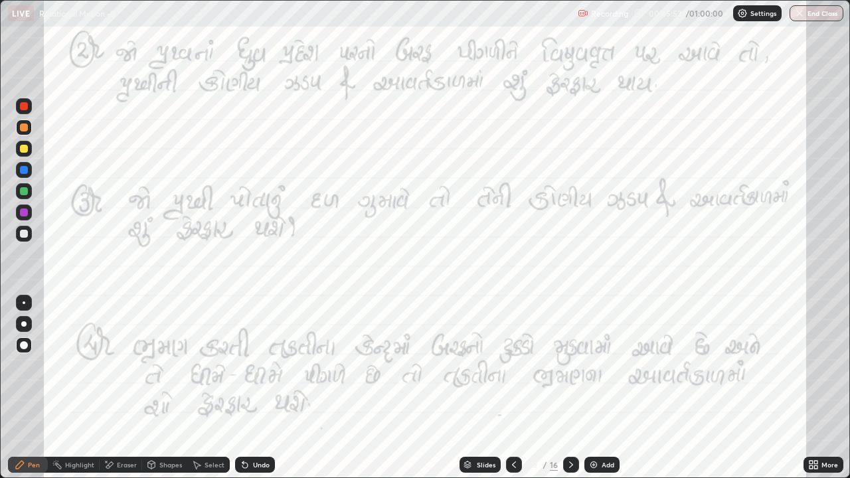
click at [512, 399] on icon at bounding box center [514, 465] width 11 height 11
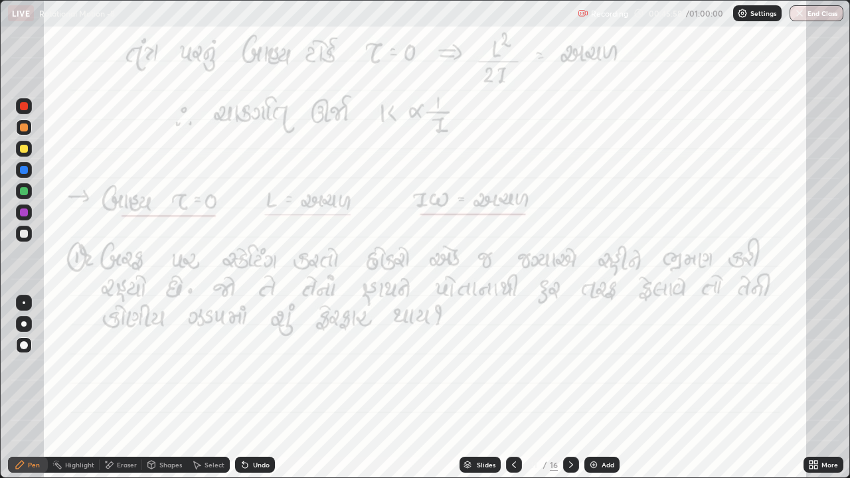
click at [23, 215] on div at bounding box center [24, 213] width 8 height 8
click at [569, 399] on icon at bounding box center [571, 465] width 4 height 7
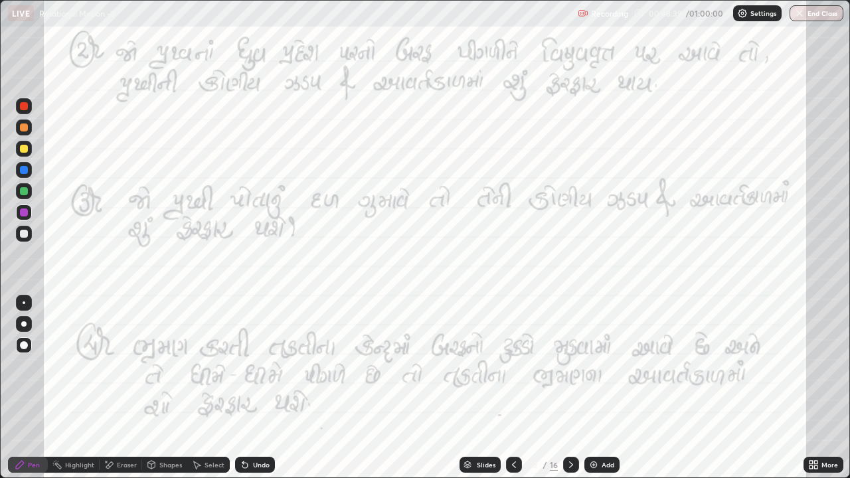
click at [29, 128] on div at bounding box center [24, 128] width 16 height 16
click at [166, 399] on div "Shapes" at bounding box center [170, 465] width 23 height 7
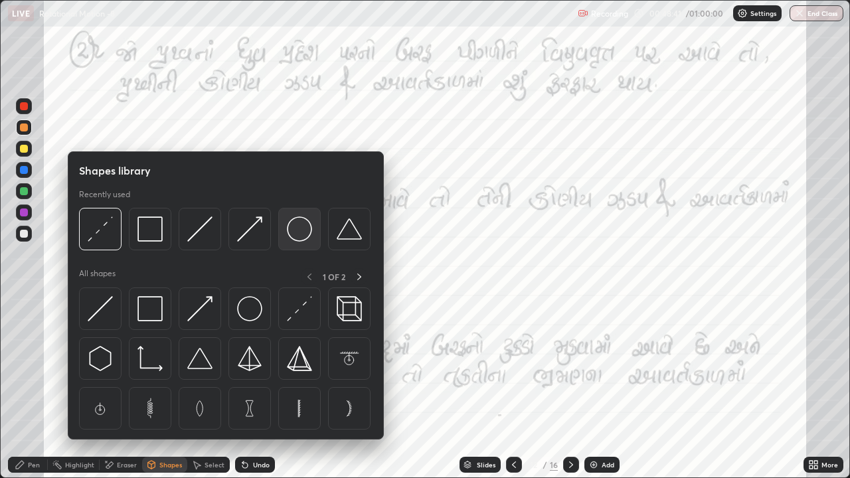
click at [293, 235] on img at bounding box center [299, 229] width 25 height 25
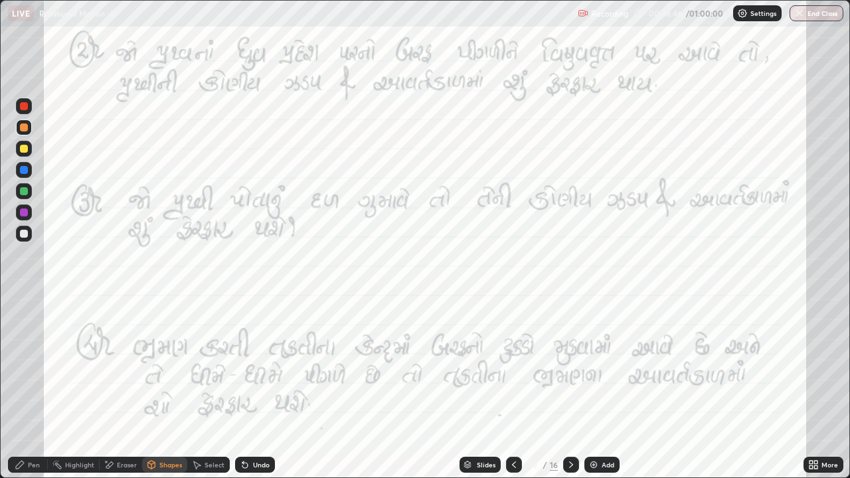
click at [21, 399] on icon at bounding box center [20, 465] width 8 height 8
click at [25, 212] on div at bounding box center [24, 213] width 8 height 8
click at [570, 399] on icon at bounding box center [571, 465] width 11 height 11
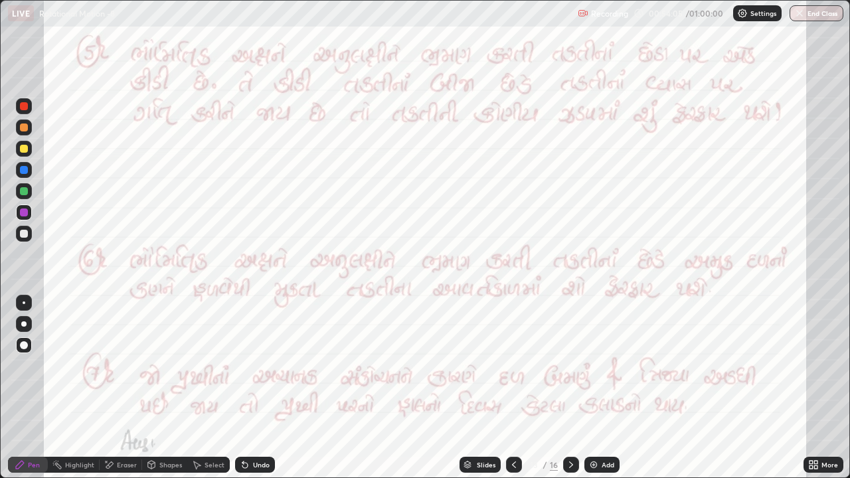
click at [163, 399] on div "Shapes" at bounding box center [170, 465] width 23 height 7
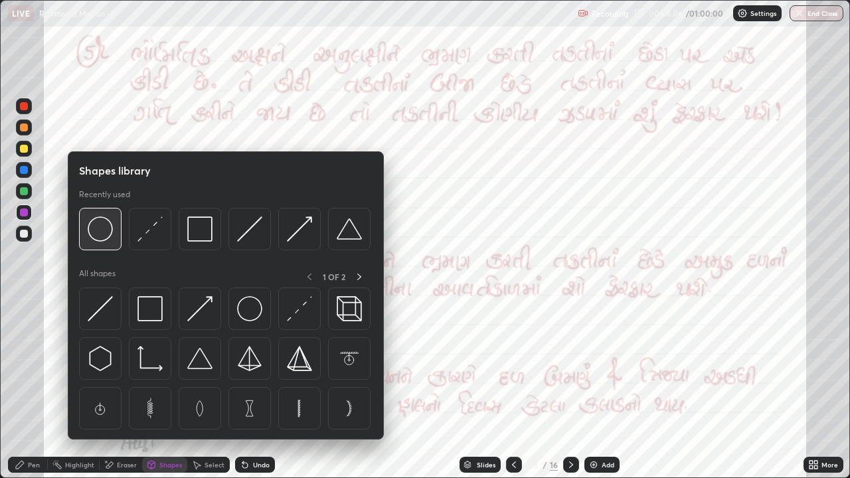
click at [100, 232] on img at bounding box center [100, 229] width 25 height 25
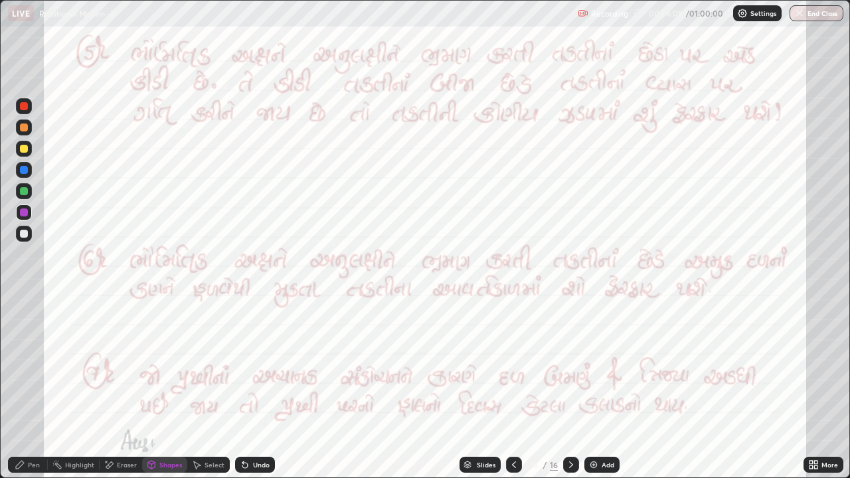
click at [160, 399] on div "Shapes" at bounding box center [170, 465] width 23 height 7
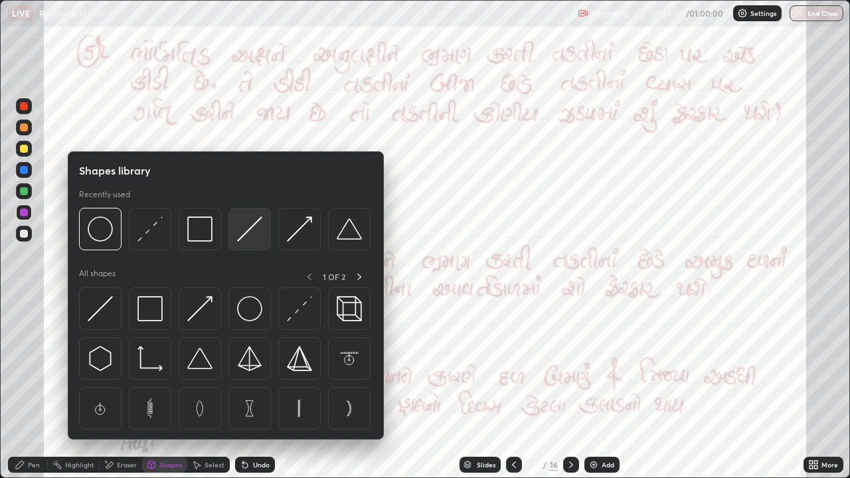
click at [246, 233] on img at bounding box center [249, 229] width 25 height 25
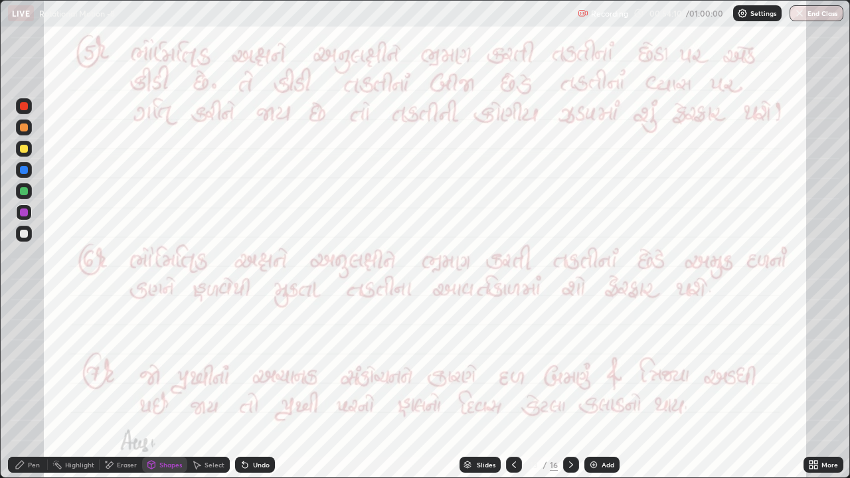
click at [27, 131] on div at bounding box center [24, 128] width 16 height 16
click at [27, 399] on div "Pen" at bounding box center [28, 465] width 40 height 16
click at [161, 399] on div "Shapes" at bounding box center [170, 465] width 23 height 7
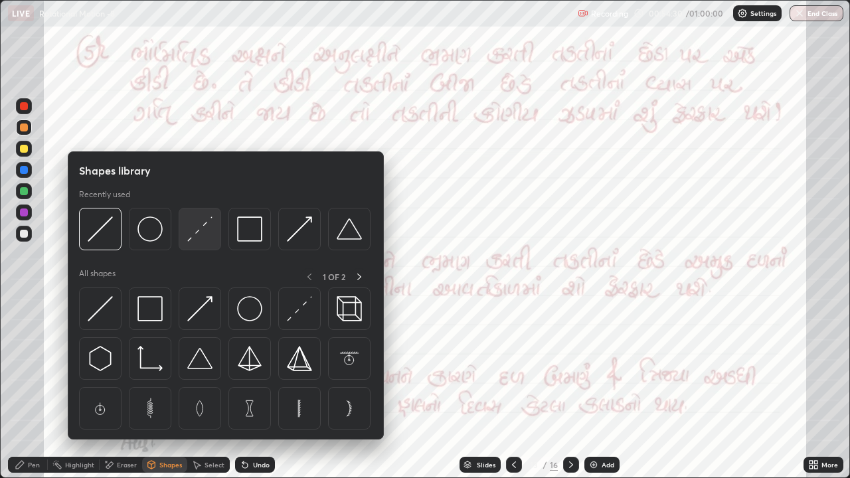
click at [194, 235] on img at bounding box center [199, 229] width 25 height 25
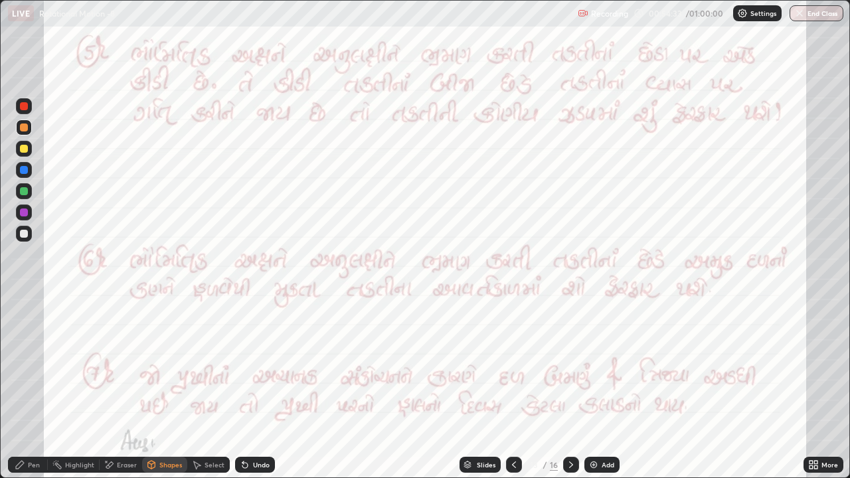
click at [21, 399] on icon at bounding box center [20, 465] width 11 height 11
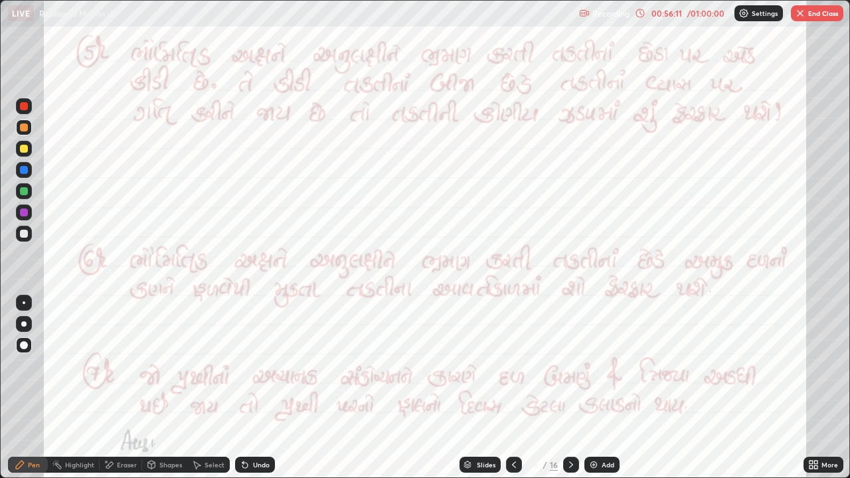
click at [23, 217] on div at bounding box center [24, 213] width 16 height 16
click at [121, 399] on div "Eraser" at bounding box center [127, 465] width 20 height 7
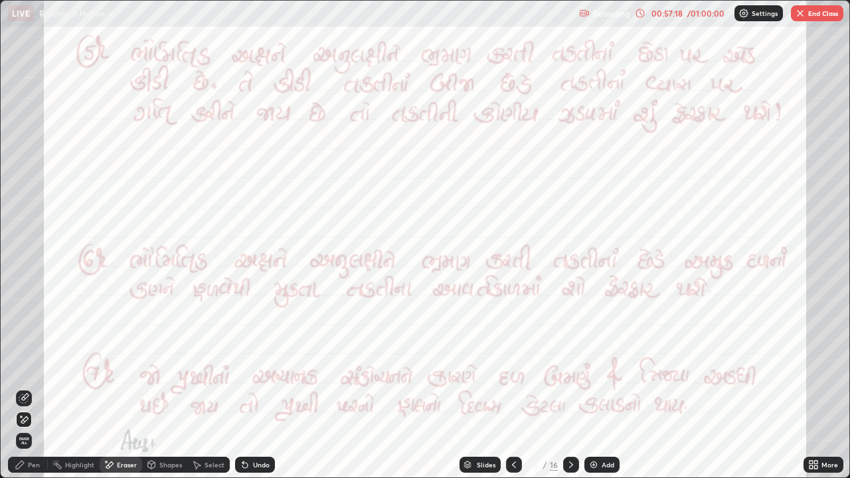
click at [20, 399] on div "Pen" at bounding box center [28, 465] width 40 height 16
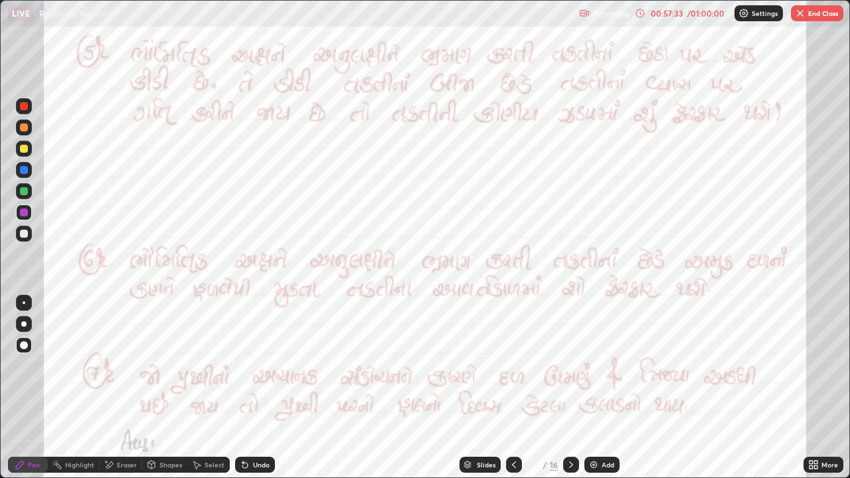
click at [571, 399] on icon at bounding box center [571, 465] width 11 height 11
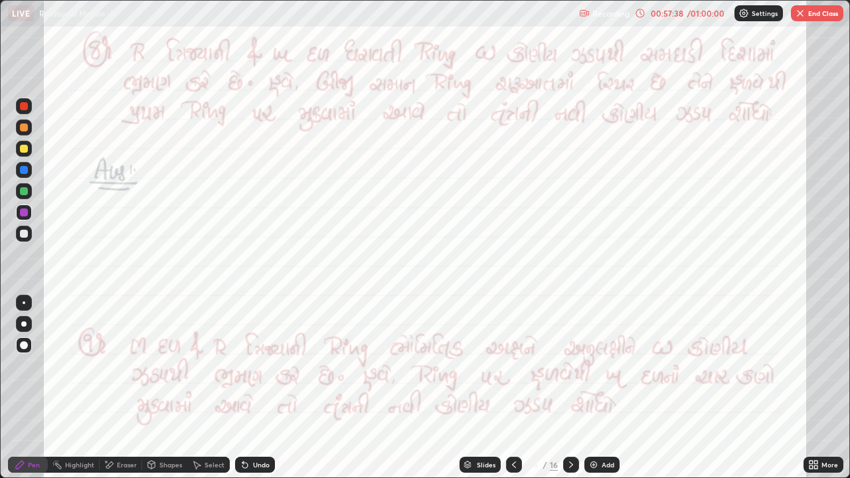
click at [570, 399] on icon at bounding box center [571, 465] width 11 height 11
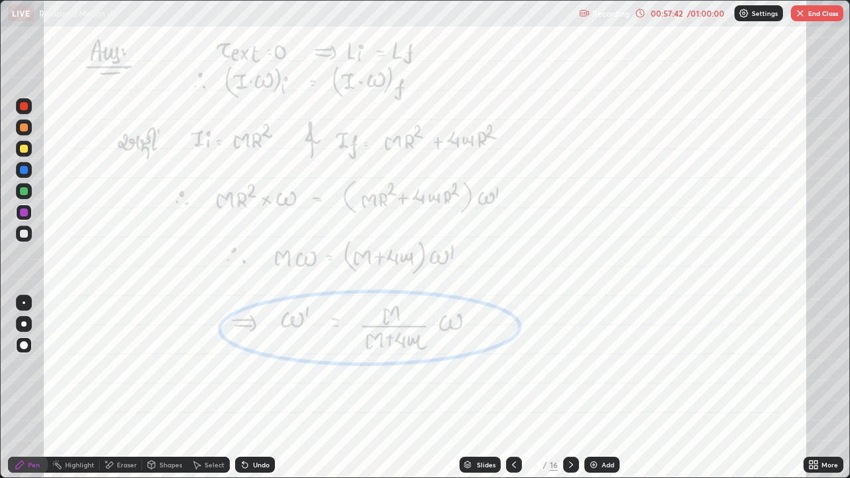
click at [570, 399] on icon at bounding box center [571, 465] width 4 height 7
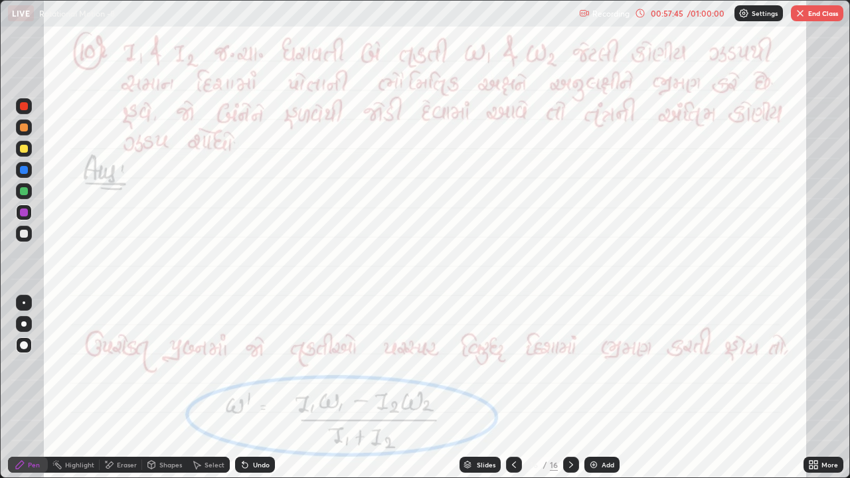
click at [571, 399] on icon at bounding box center [571, 465] width 4 height 7
click at [570, 399] on icon at bounding box center [571, 465] width 11 height 11
click at [514, 399] on icon at bounding box center [514, 465] width 11 height 11
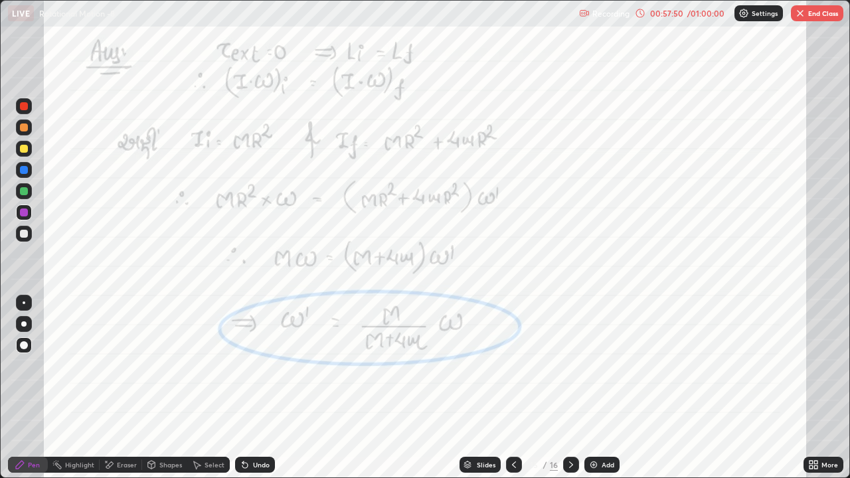
click at [804, 16] on img "button" at bounding box center [800, 13] width 11 height 11
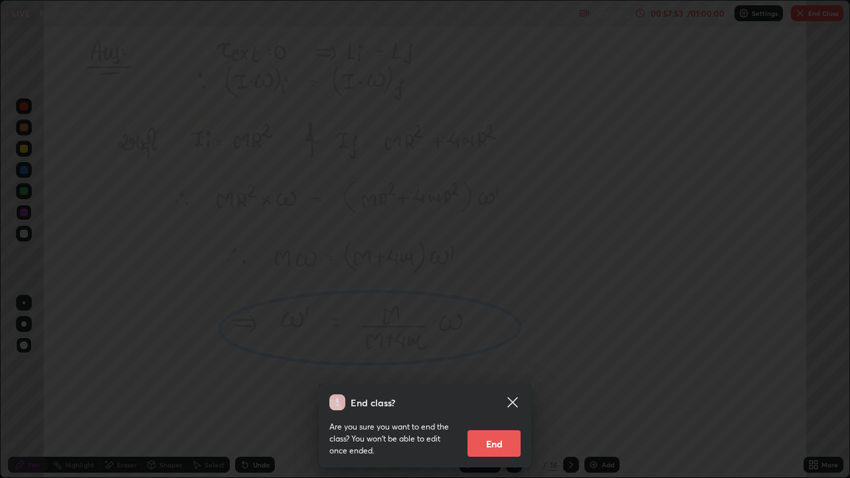
click at [493, 399] on button "End" at bounding box center [494, 444] width 53 height 27
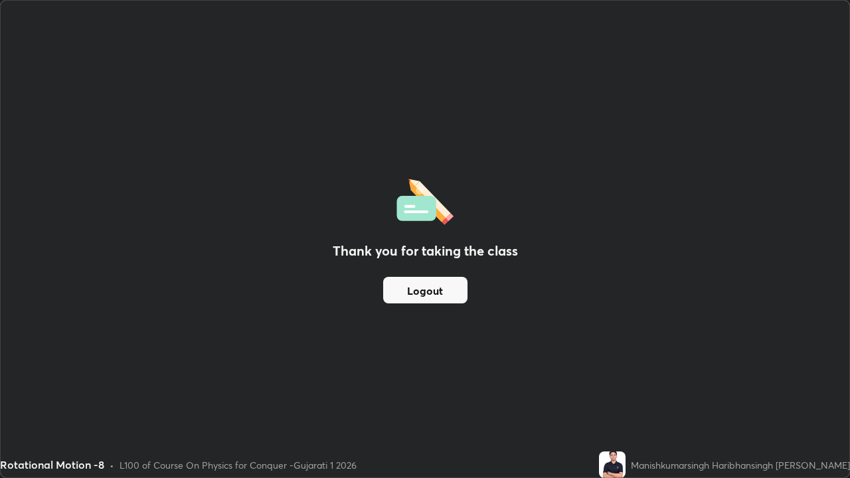
click at [415, 290] on button "Logout" at bounding box center [425, 290] width 84 height 27
